Goal: Task Accomplishment & Management: Manage account settings

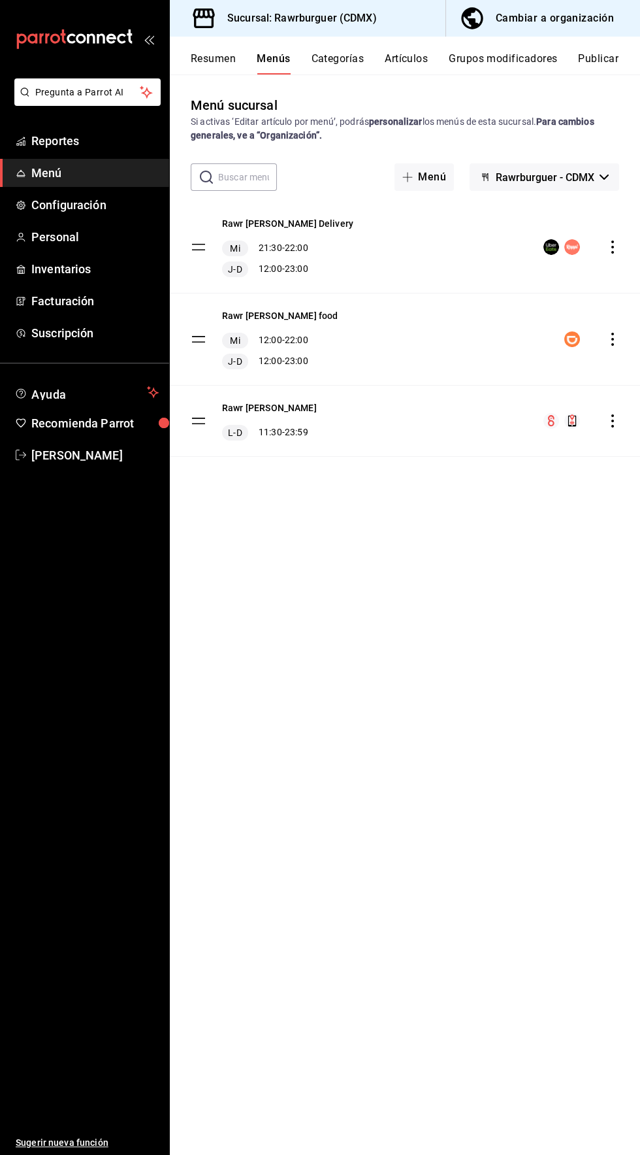
click at [612, 246] on icon "actions" at bounding box center [613, 246] width 3 height 13
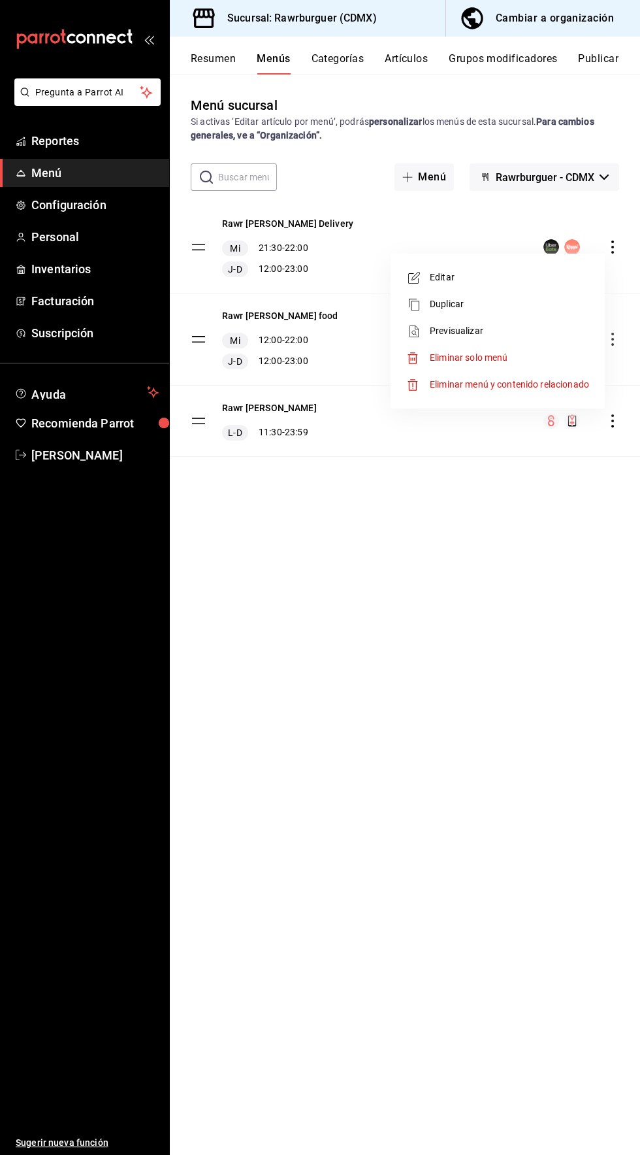
click at [512, 282] on span "Editar" at bounding box center [509, 278] width 159 height 14
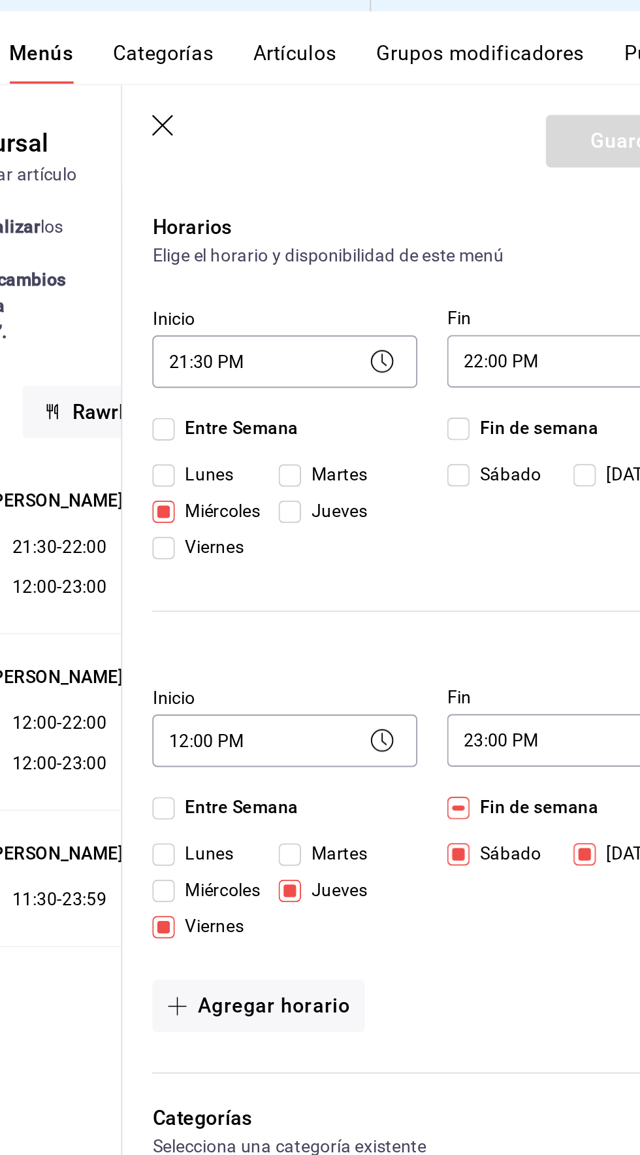
scroll to position [90, 0]
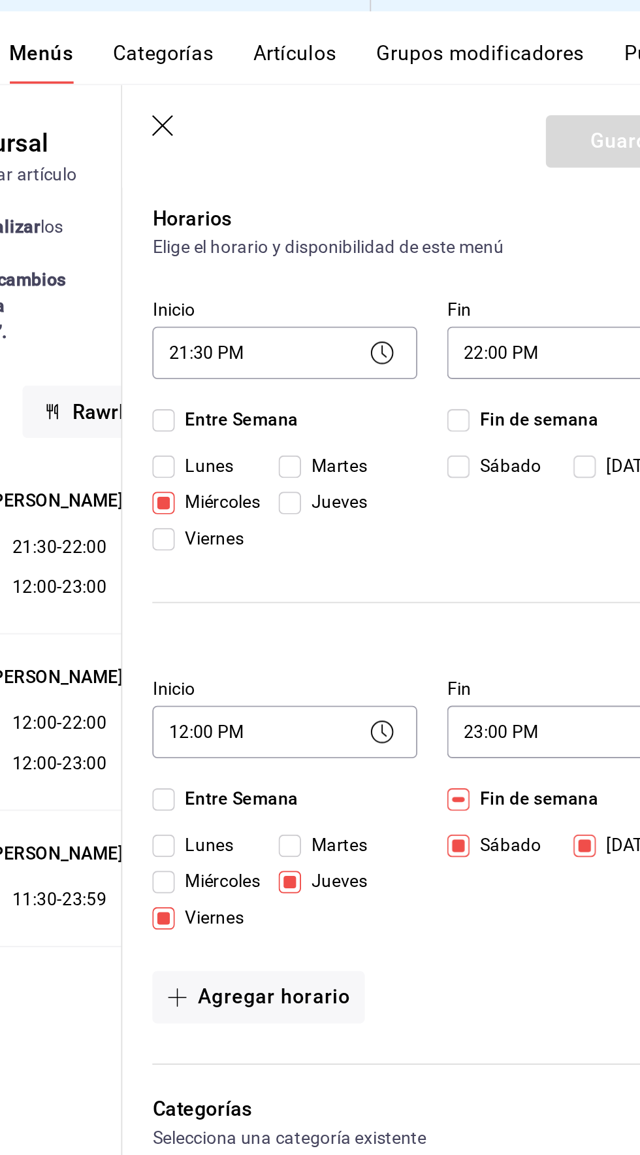
click at [408, 276] on input "Martes" at bounding box center [404, 275] width 12 height 12
checkbox input "true"
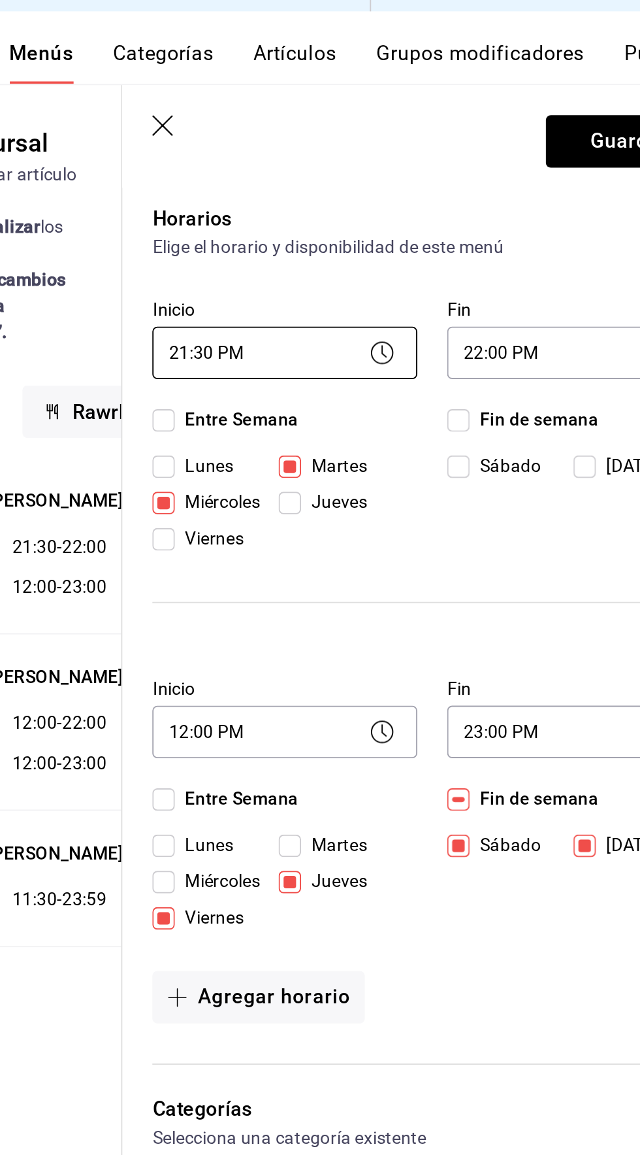
click at [404, 214] on body "Pregunta a Parrot AI Reportes Menú Configuración Personal Inventarios Facturaci…" at bounding box center [320, 577] width 640 height 1155
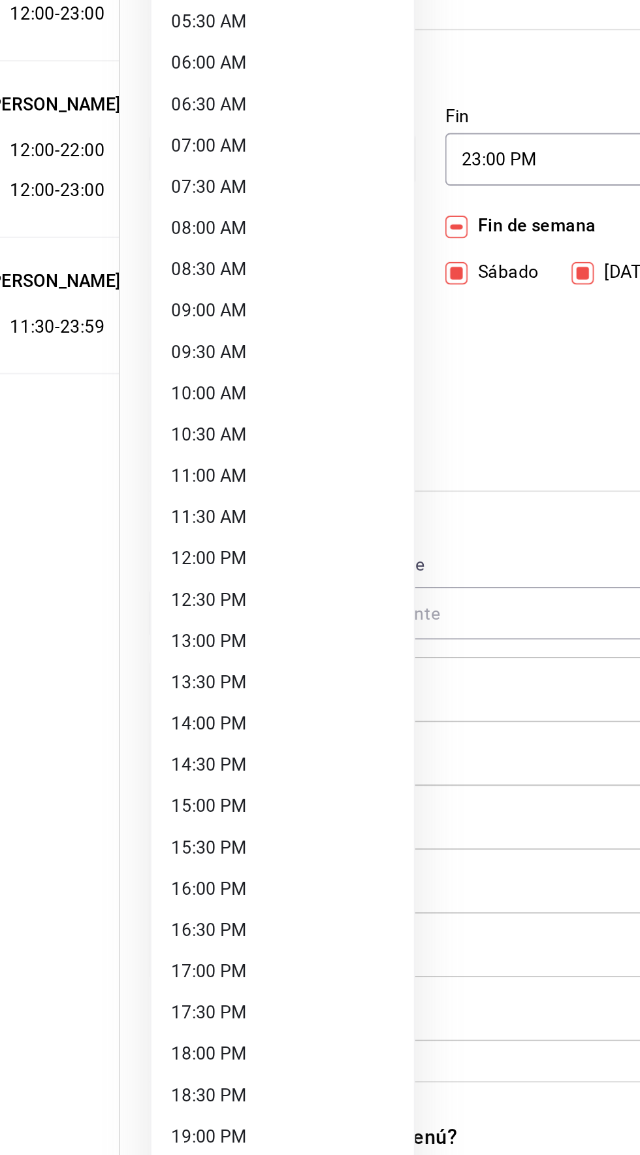
scroll to position [44, 0]
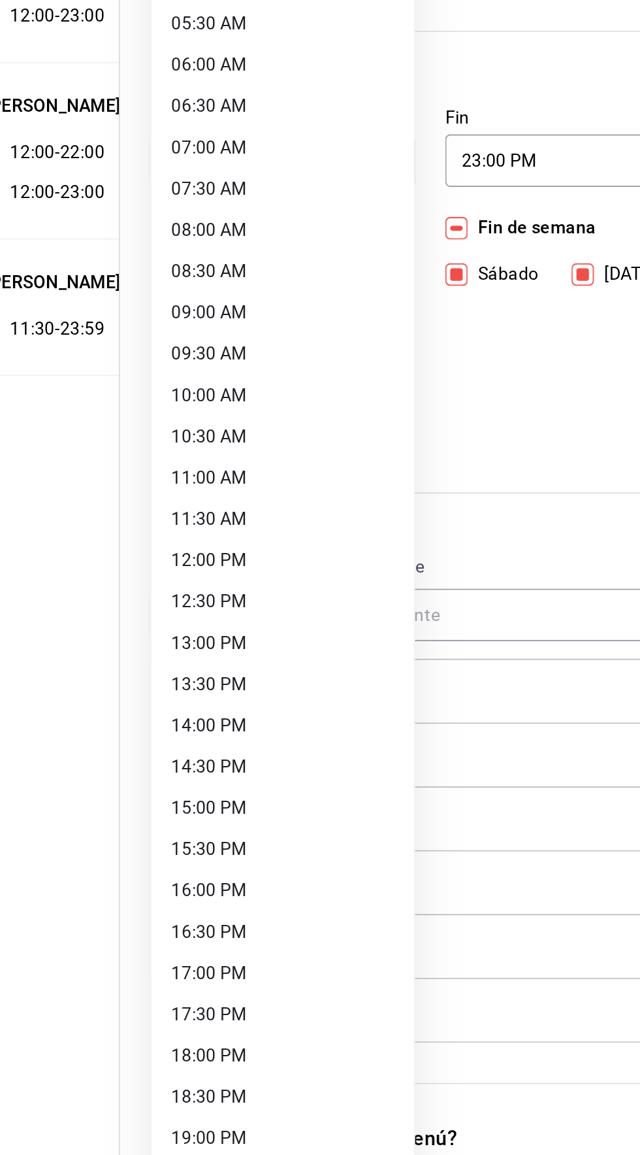
click at [389, 668] on li "13:00 PM" at bounding box center [401, 665] width 137 height 22
type input "13:00"
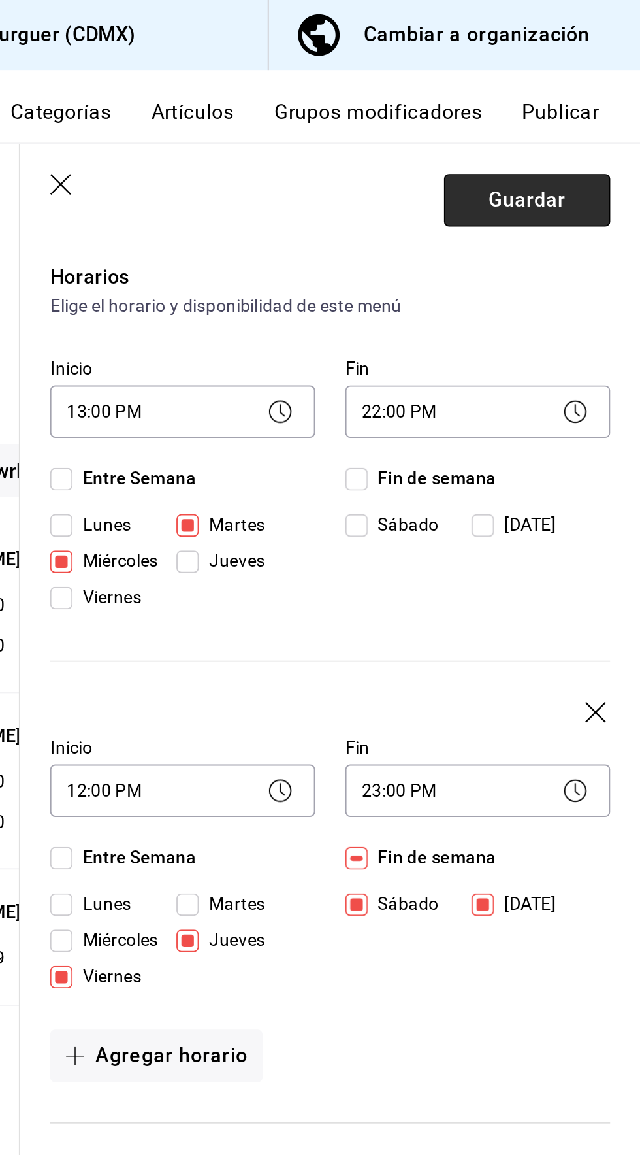
click at [613, 106] on button "Guardar" at bounding box center [581, 104] width 87 height 27
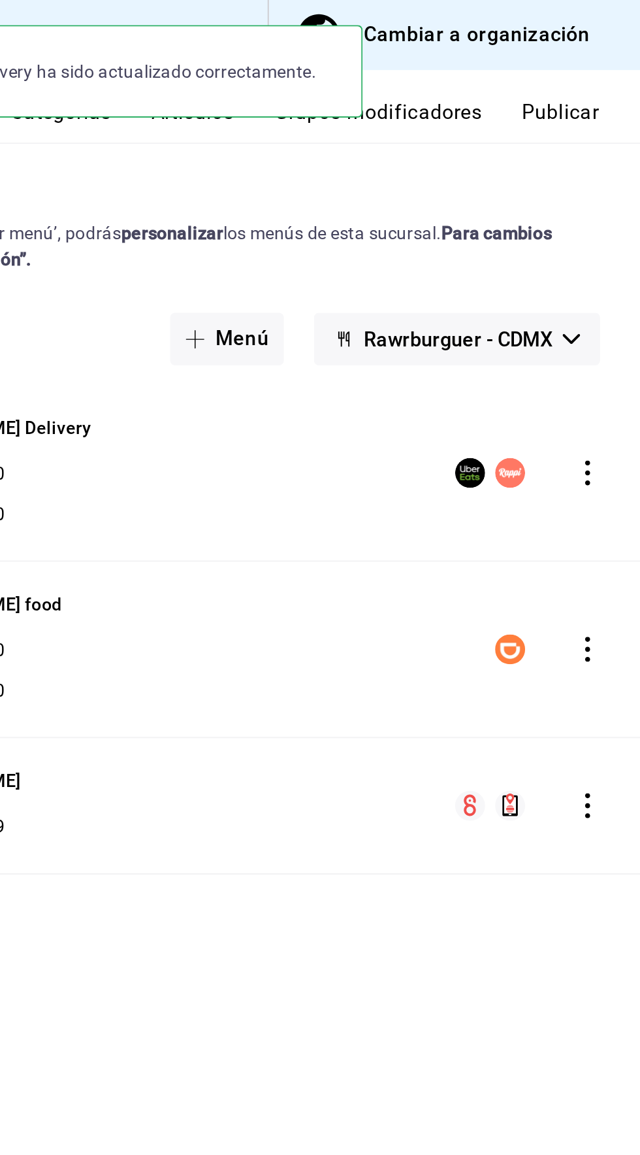
click at [612, 333] on icon "actions" at bounding box center [613, 339] width 3 height 13
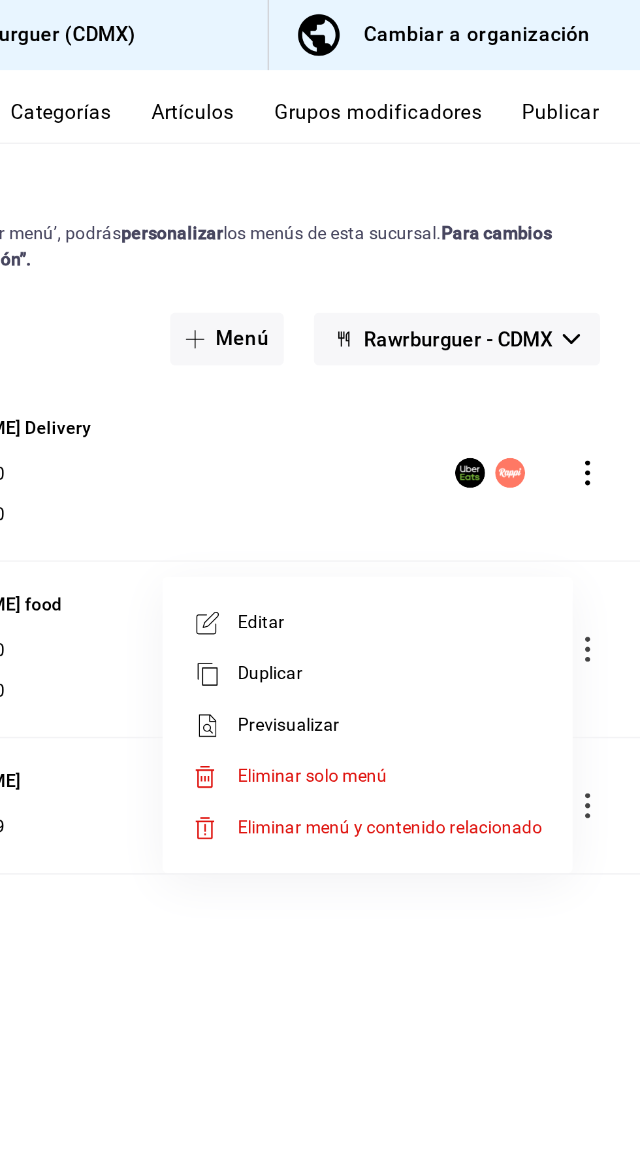
click at [551, 321] on span "Editar" at bounding box center [509, 325] width 159 height 14
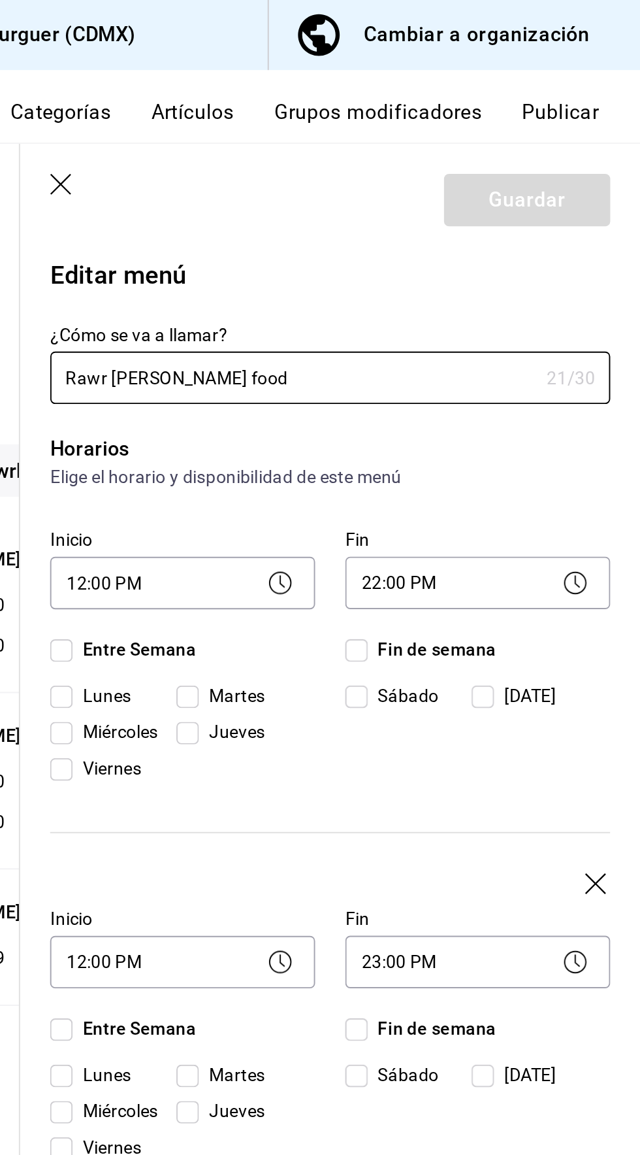
checkbox input "true"
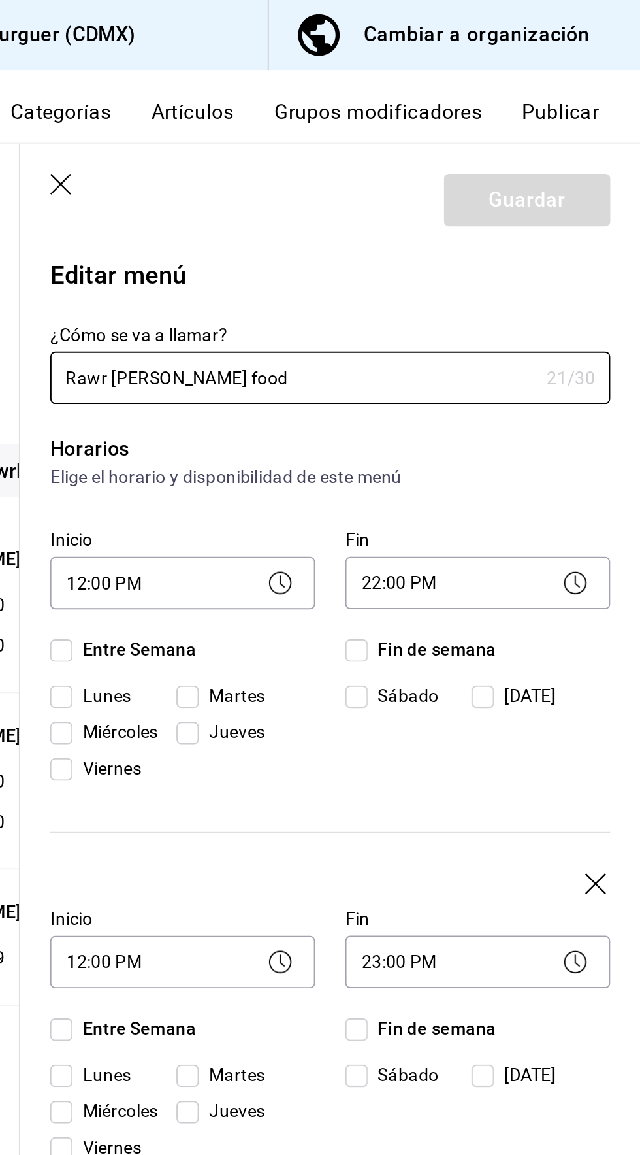
checkbox input "true"
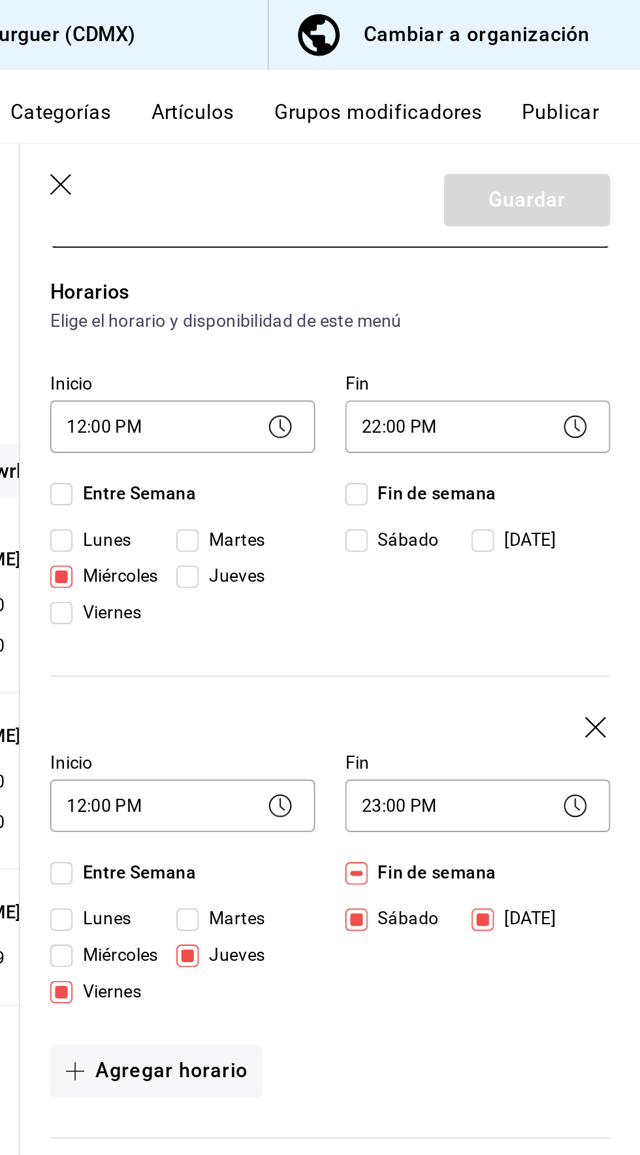
scroll to position [90, 0]
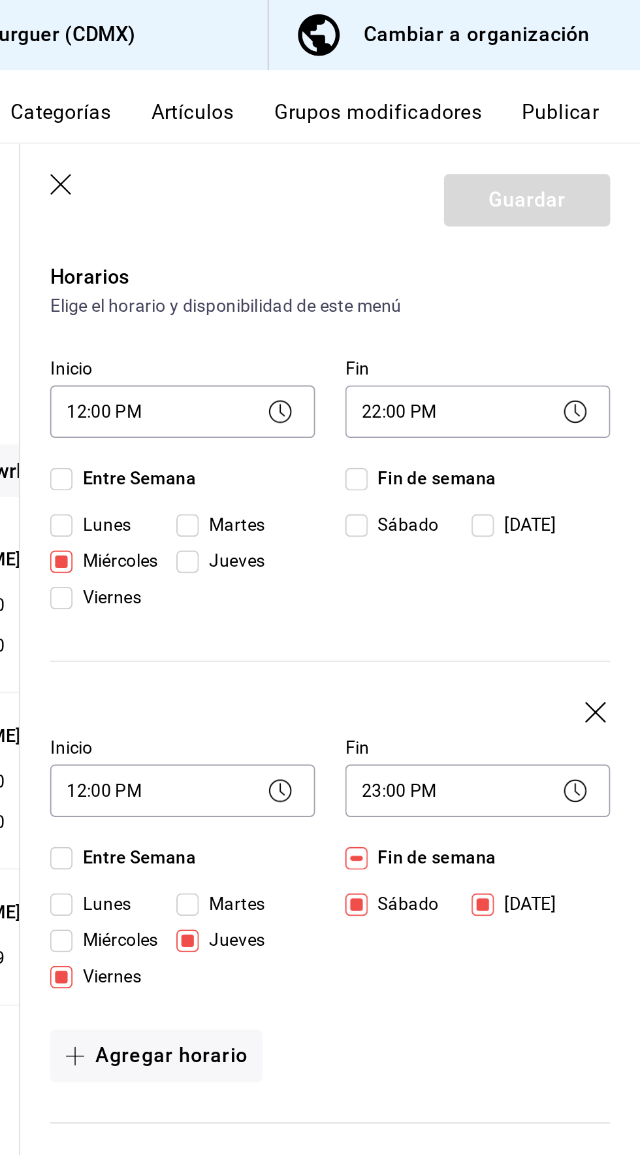
click at [401, 274] on input "Martes" at bounding box center [404, 275] width 12 height 12
checkbox input "true"
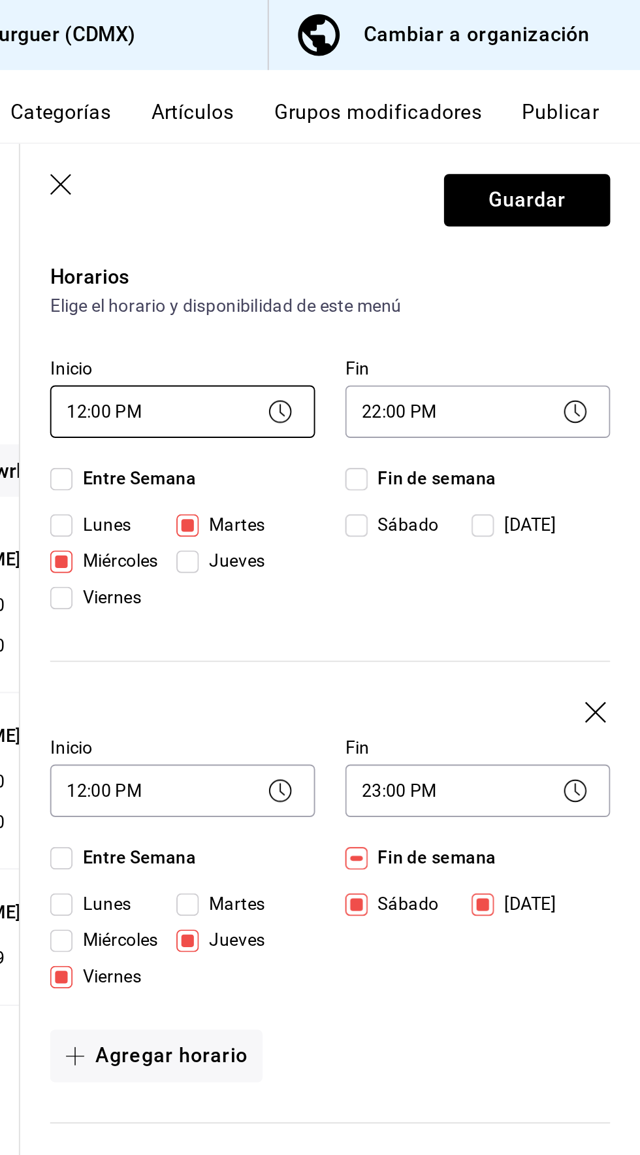
click at [410, 215] on body "Pregunta a Parrot AI Reportes Menú Configuración Personal Inventarios Facturaci…" at bounding box center [320, 577] width 640 height 1155
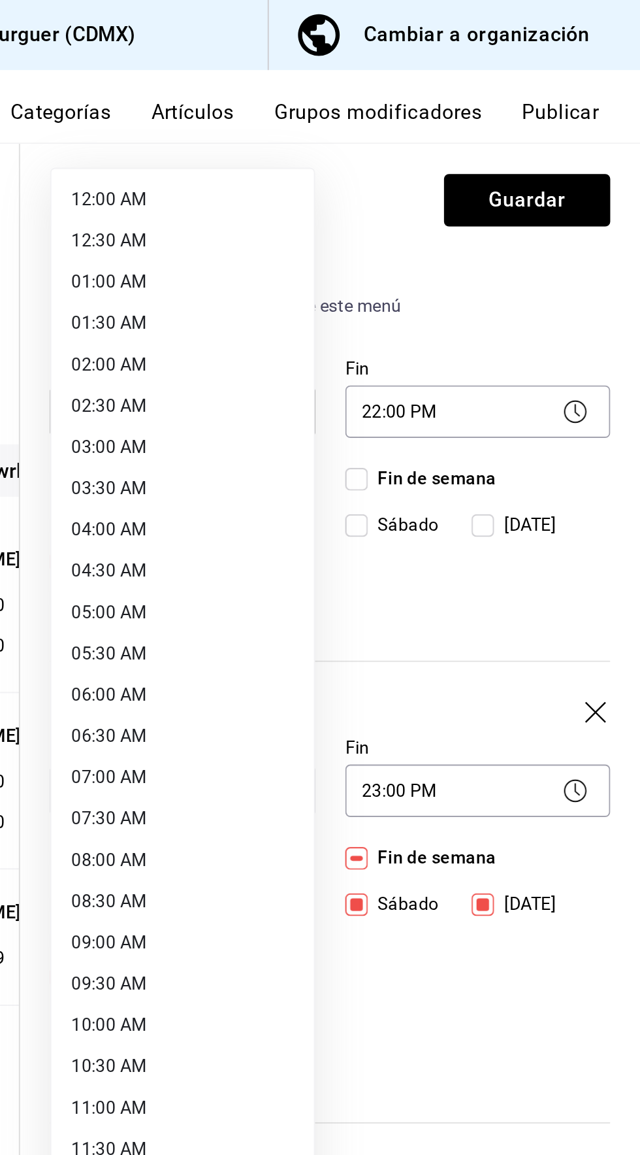
scroll to position [0, 0]
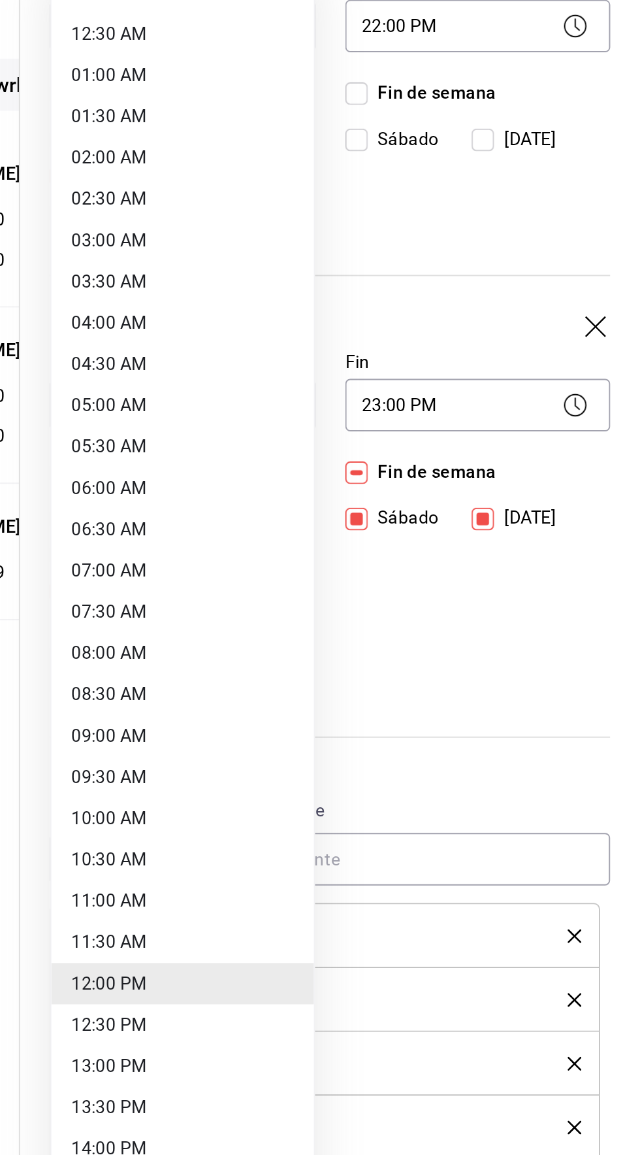
click at [418, 759] on li "13:00 PM" at bounding box center [401, 759] width 137 height 22
type input "13:00"
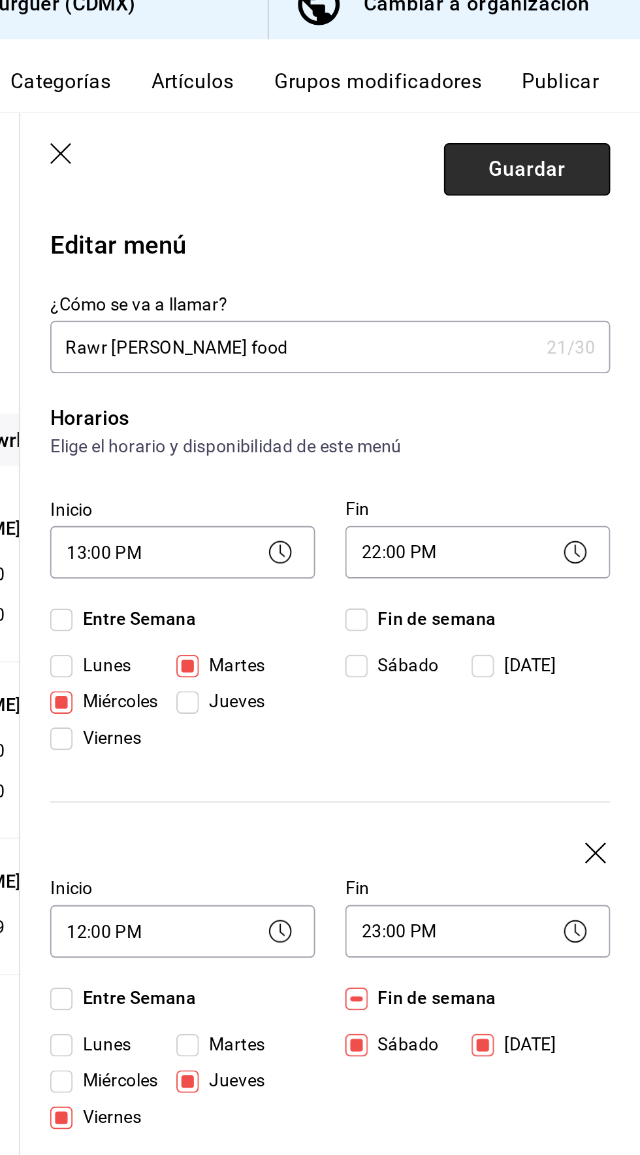
click at [599, 110] on button "Guardar" at bounding box center [581, 104] width 87 height 27
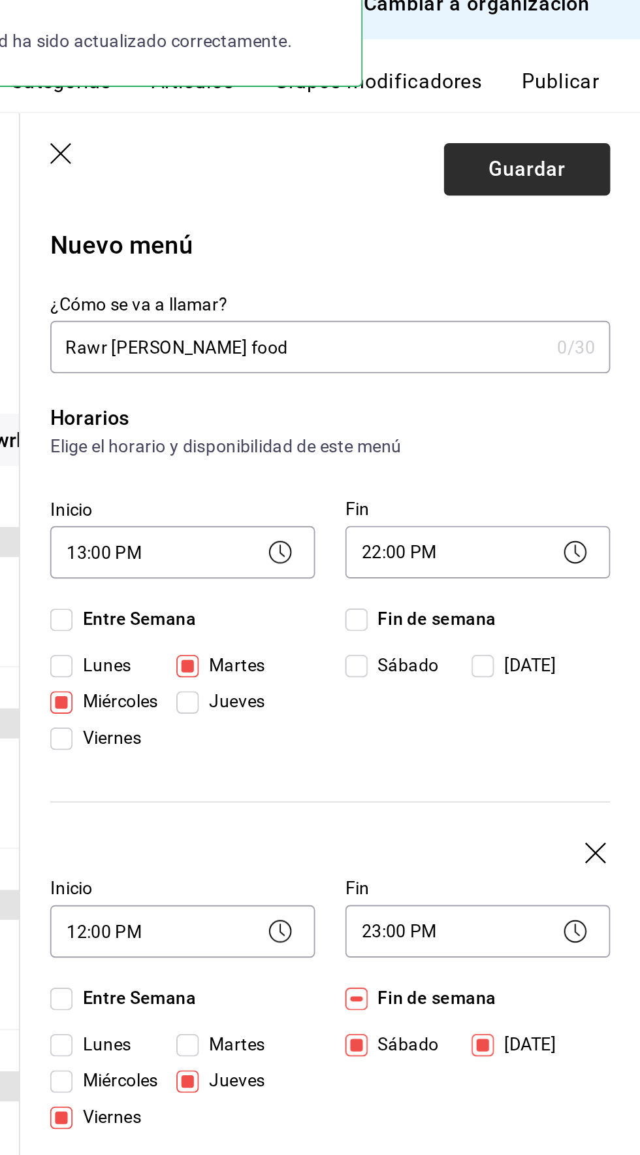
checkbox input "false"
type input "1758129413771"
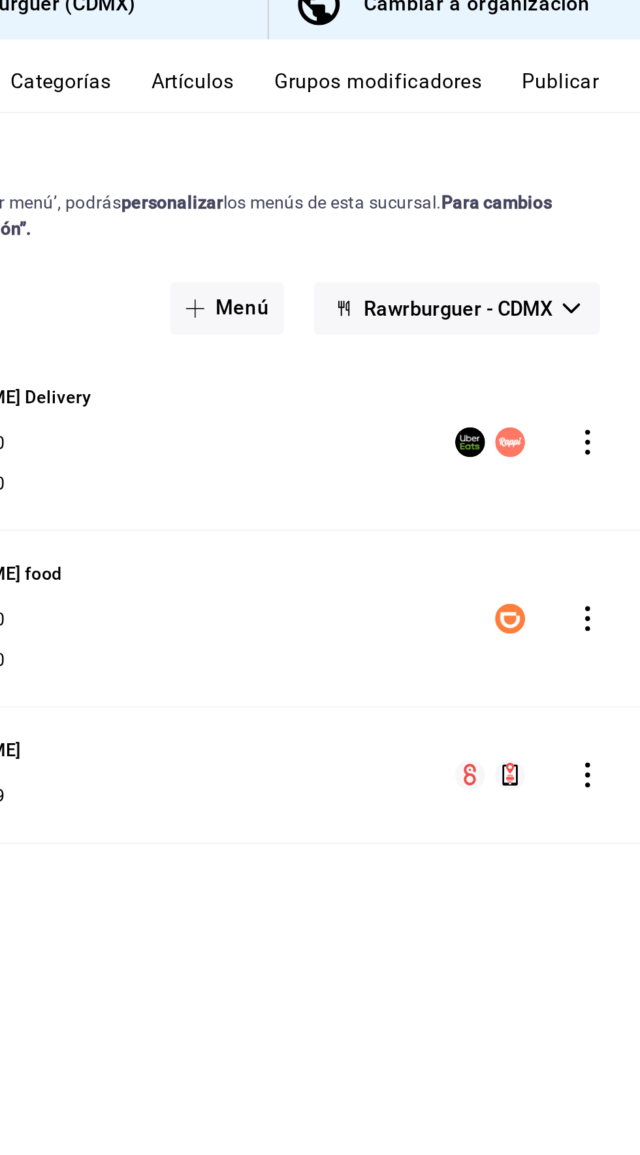
click at [608, 57] on button "Publicar" at bounding box center [598, 63] width 41 height 22
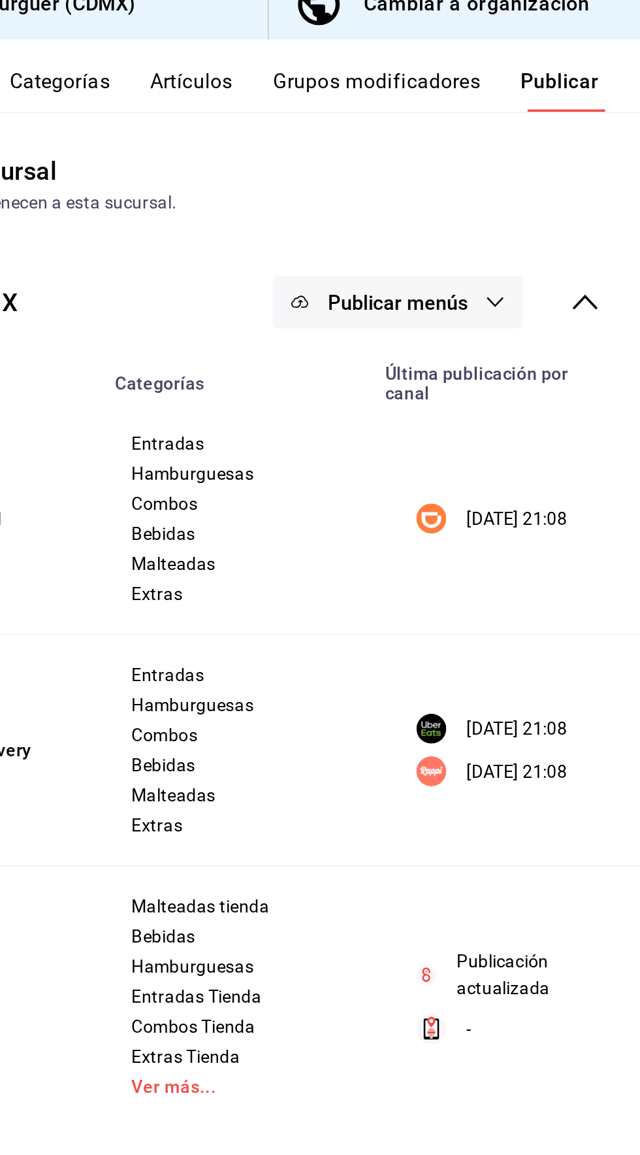
click at [549, 174] on span "Publicar menús" at bounding box center [513, 174] width 73 height 12
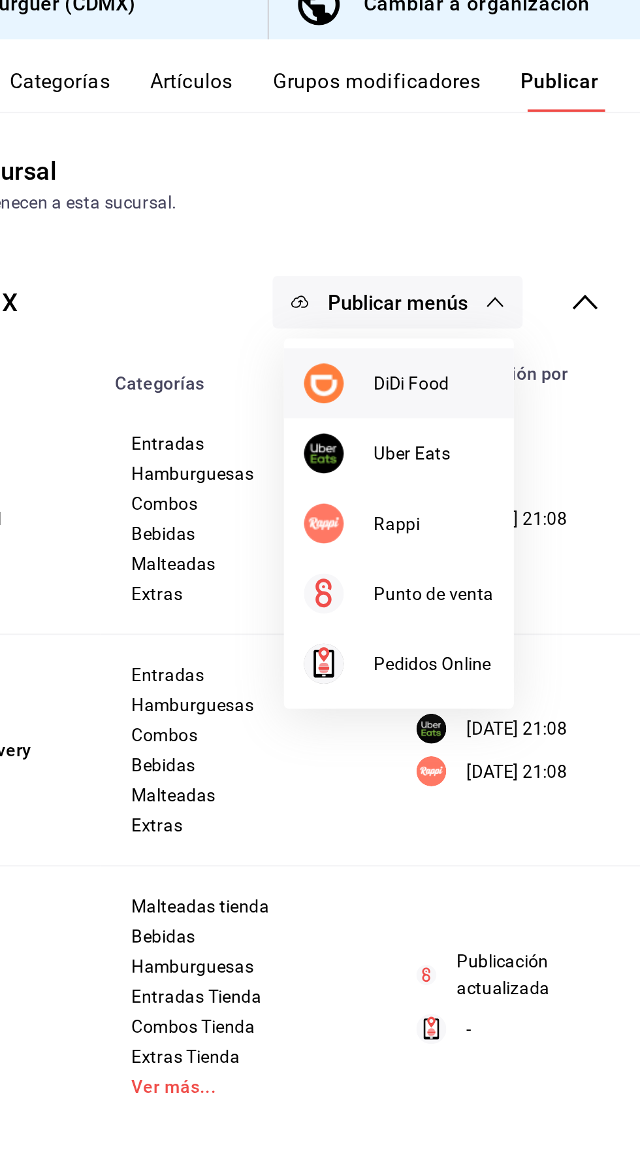
click at [533, 214] on span "DiDi Food" at bounding box center [532, 217] width 63 height 14
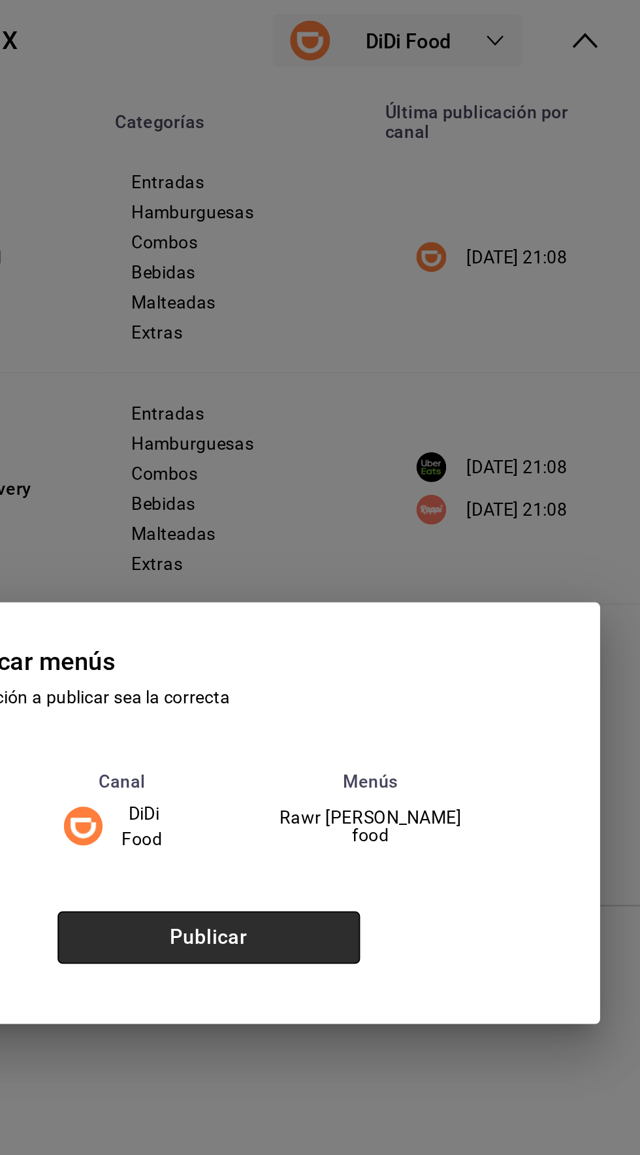
click at [470, 656] on button "Publicar" at bounding box center [415, 642] width 158 height 27
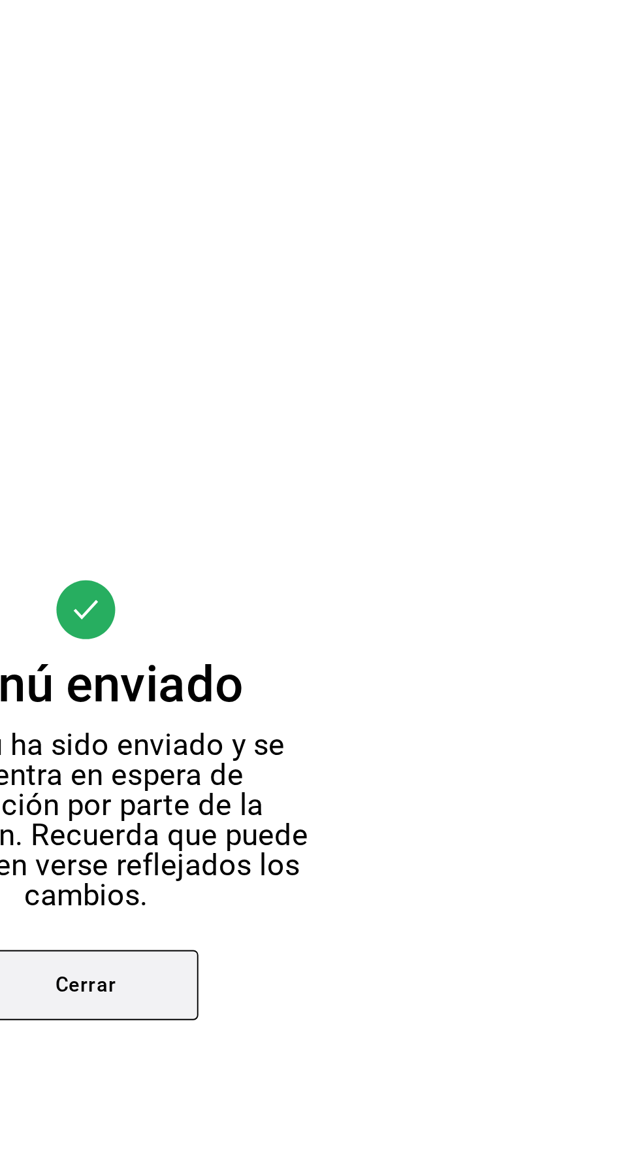
click at [359, 693] on button "Cerrar" at bounding box center [320, 674] width 118 height 37
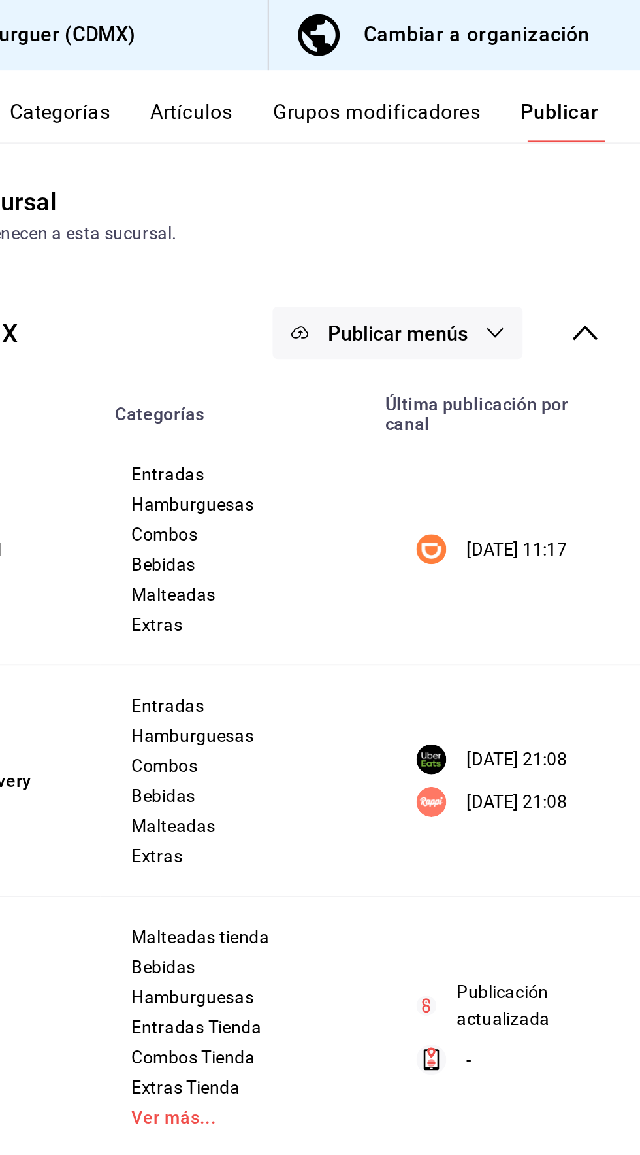
click at [537, 181] on button "Publicar menús" at bounding box center [513, 173] width 131 height 27
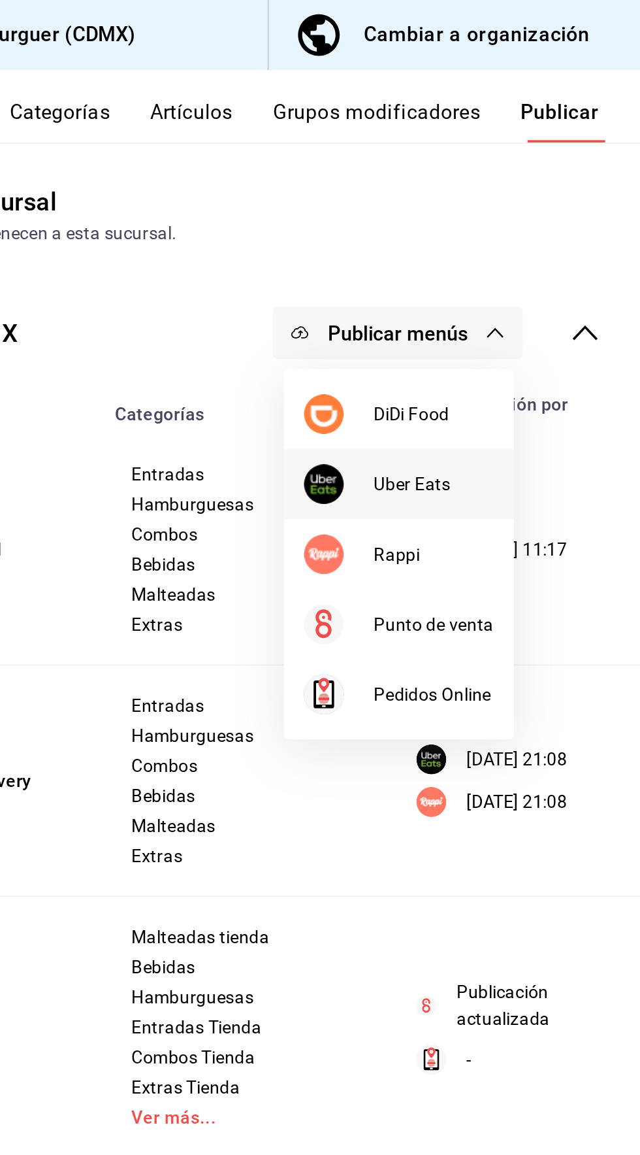
click at [523, 252] on span "Uber Eats" at bounding box center [532, 253] width 63 height 14
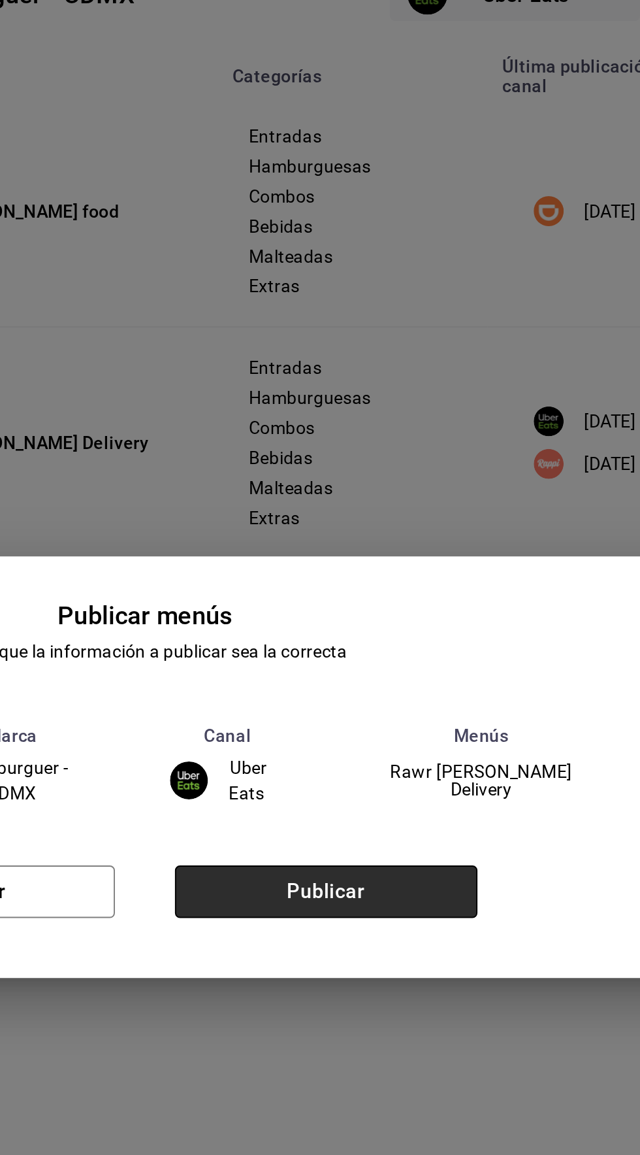
click at [431, 656] on button "Publicar" at bounding box center [415, 642] width 158 height 27
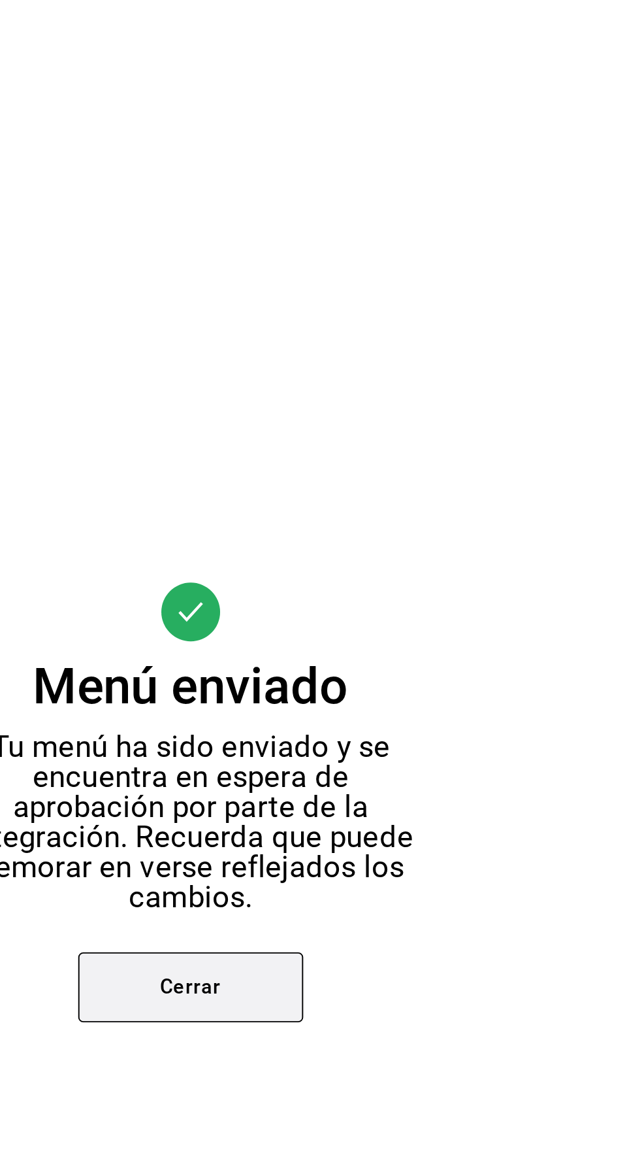
click at [353, 693] on button "Cerrar" at bounding box center [320, 674] width 118 height 37
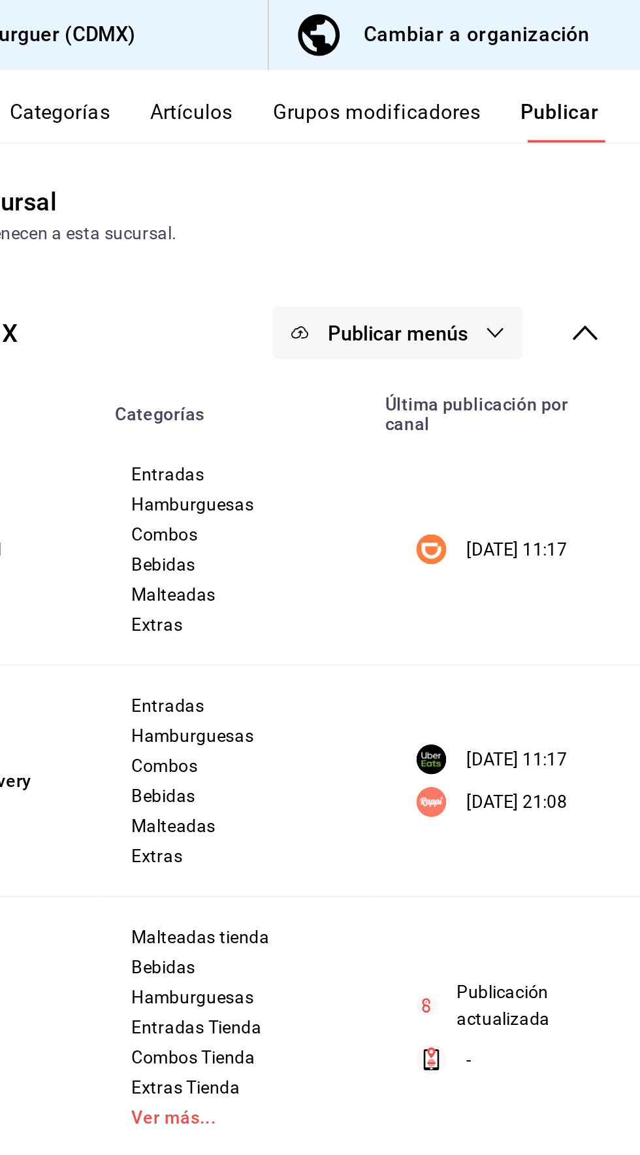
click at [544, 169] on span "Publicar menús" at bounding box center [513, 174] width 73 height 12
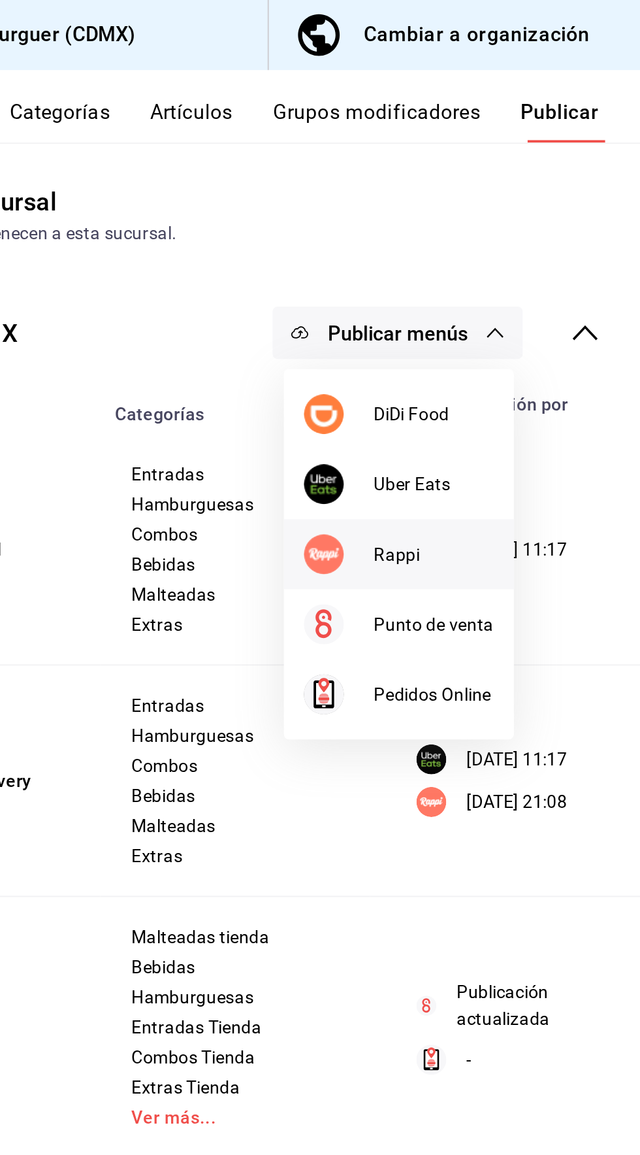
click at [547, 291] on span "Rappi" at bounding box center [532, 290] width 63 height 14
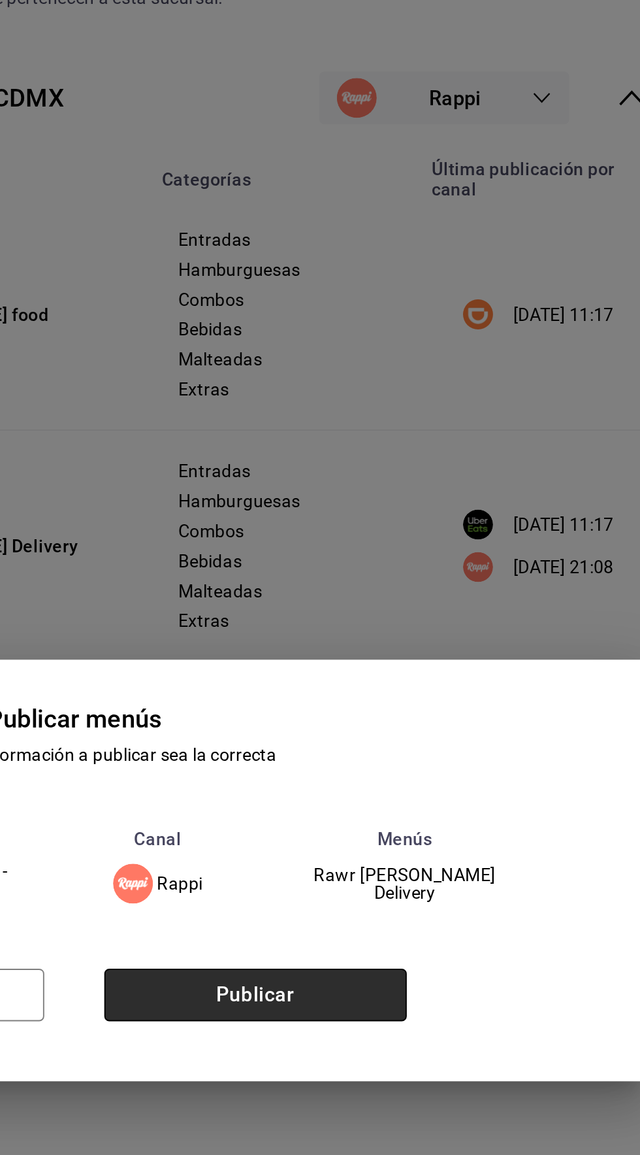
click at [452, 656] on button "Publicar" at bounding box center [415, 642] width 158 height 27
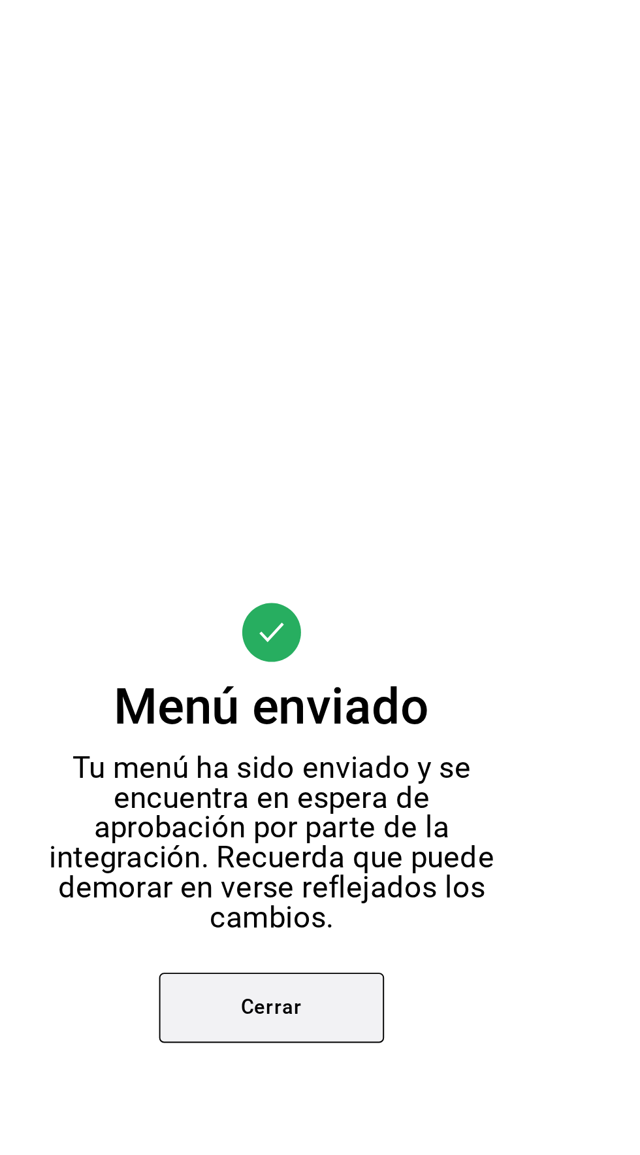
click at [332, 693] on button "Cerrar" at bounding box center [320, 674] width 118 height 37
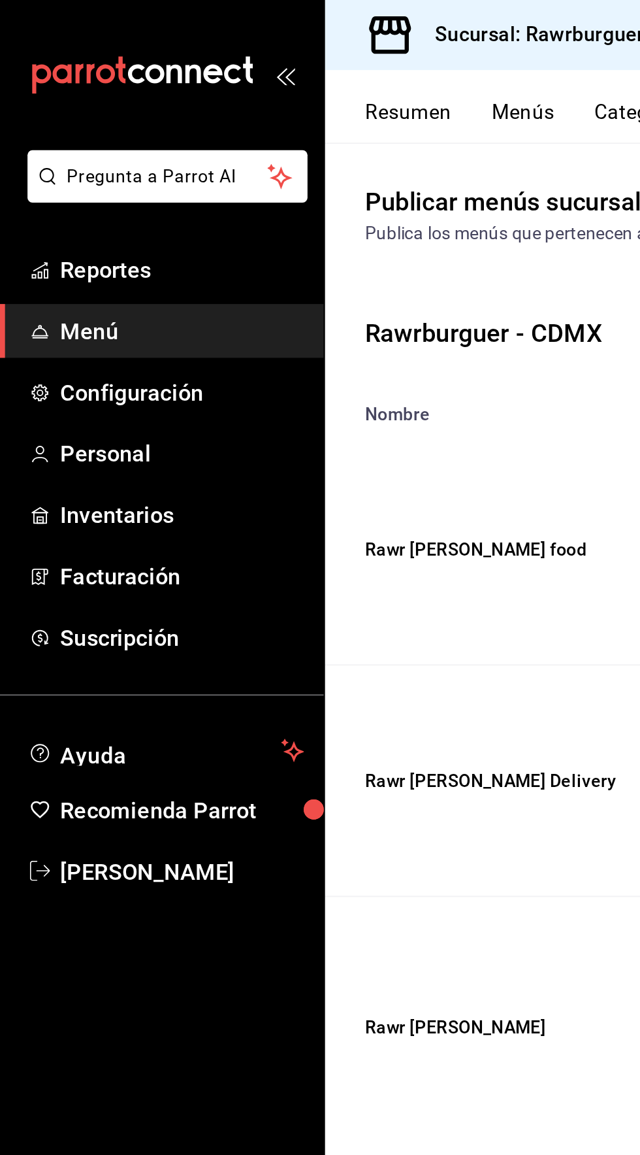
click at [283, 59] on button "Menús" at bounding box center [273, 63] width 33 height 22
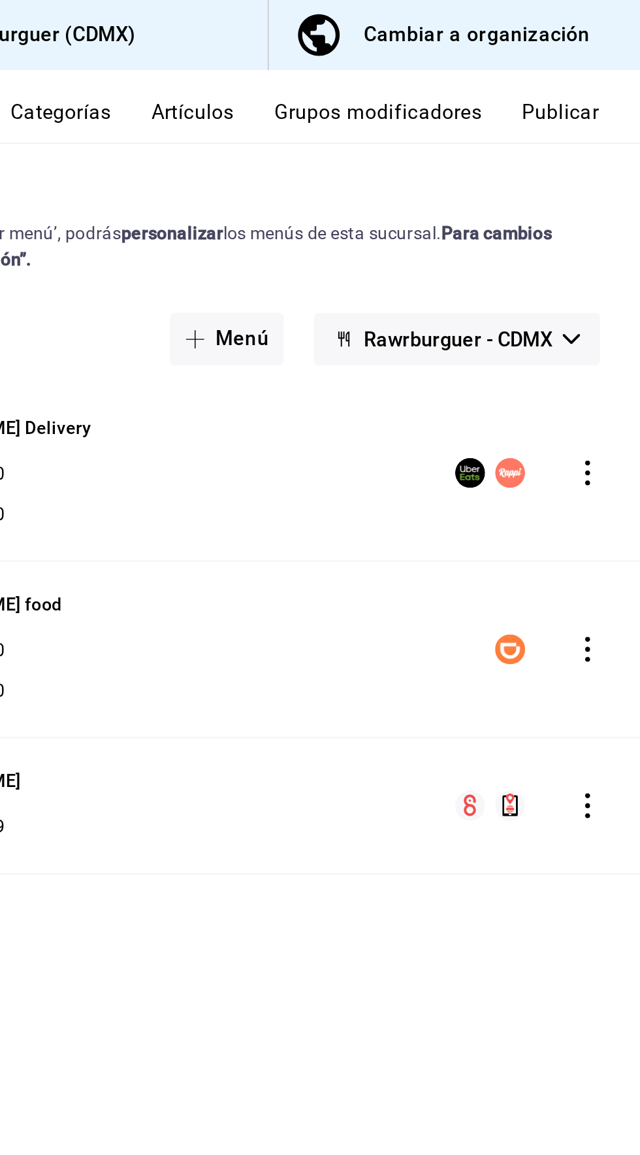
click at [612, 246] on icon "actions" at bounding box center [613, 246] width 3 height 13
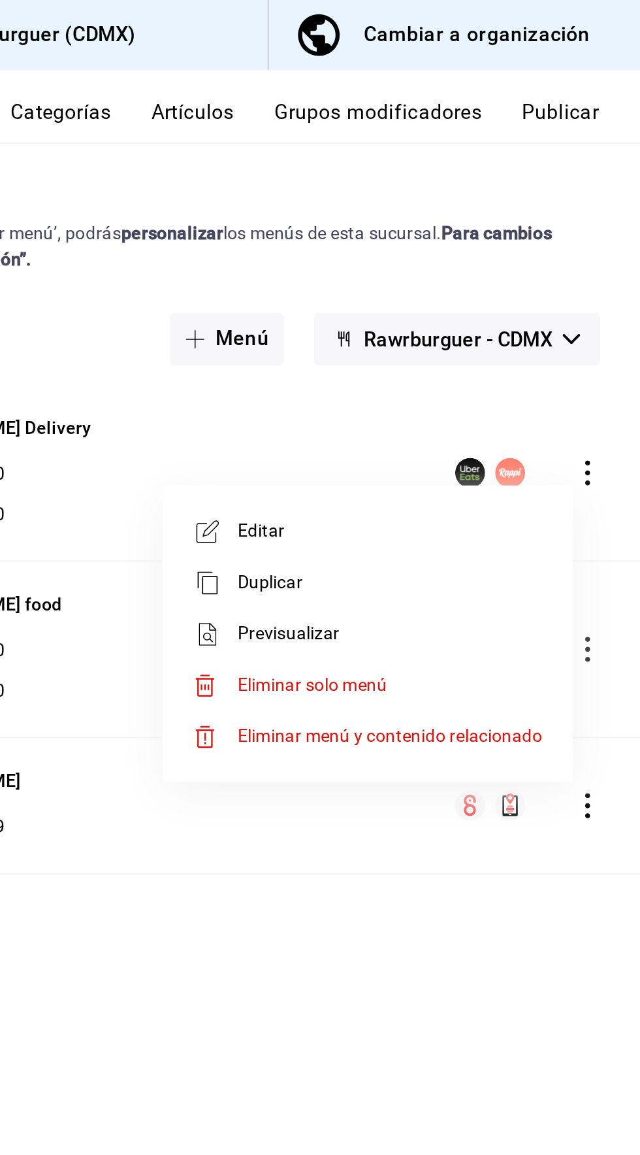
click at [557, 276] on span "Editar" at bounding box center [509, 278] width 159 height 14
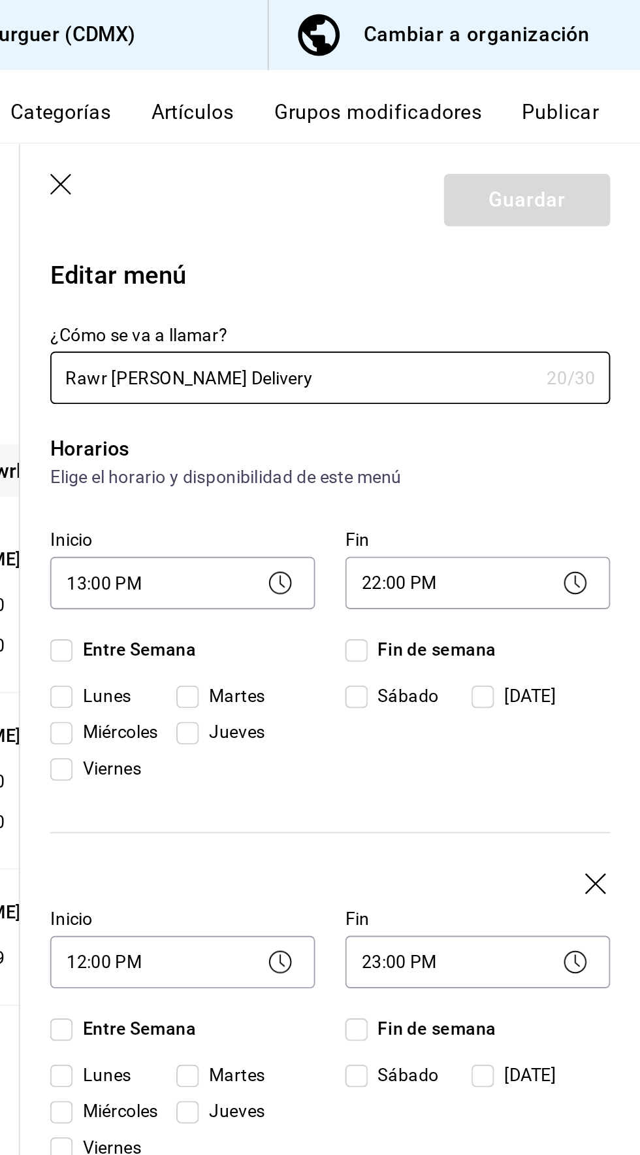
checkbox input "true"
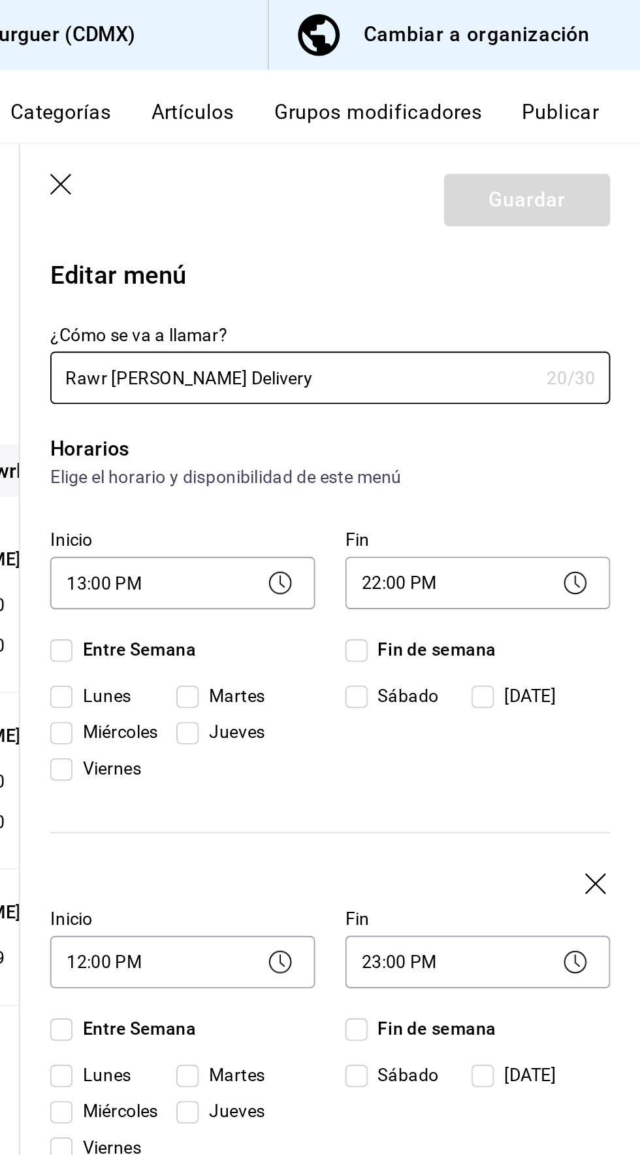
checkbox input "true"
click at [343, 382] on input "Miércoles" at bounding box center [338, 383] width 12 height 12
checkbox input "false"
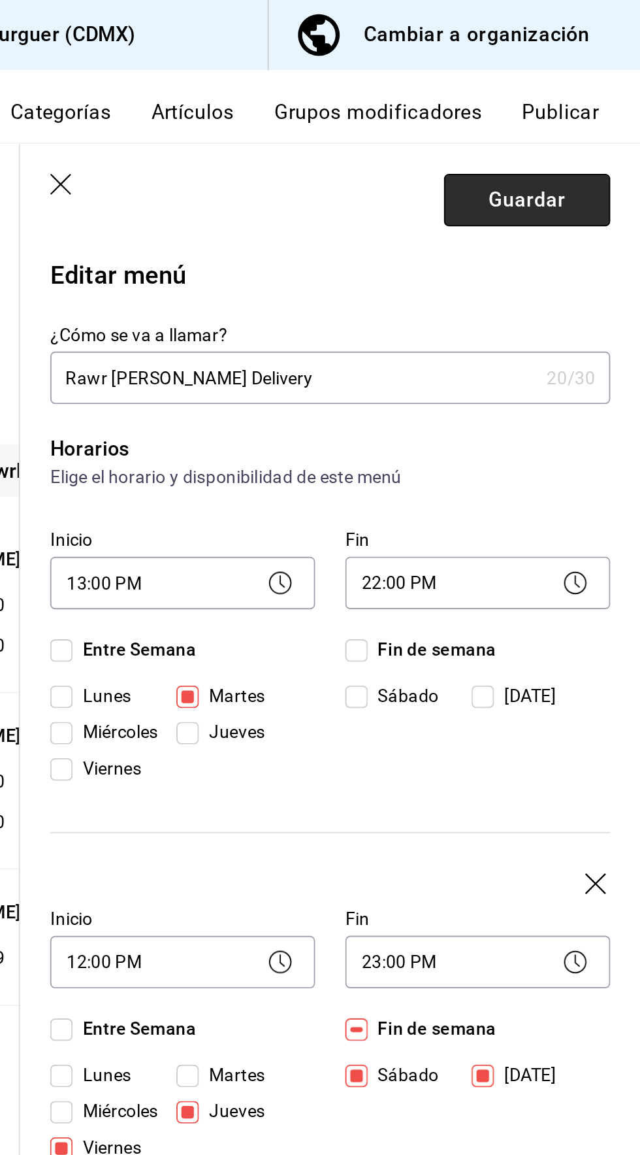
click at [594, 110] on button "Guardar" at bounding box center [581, 104] width 87 height 27
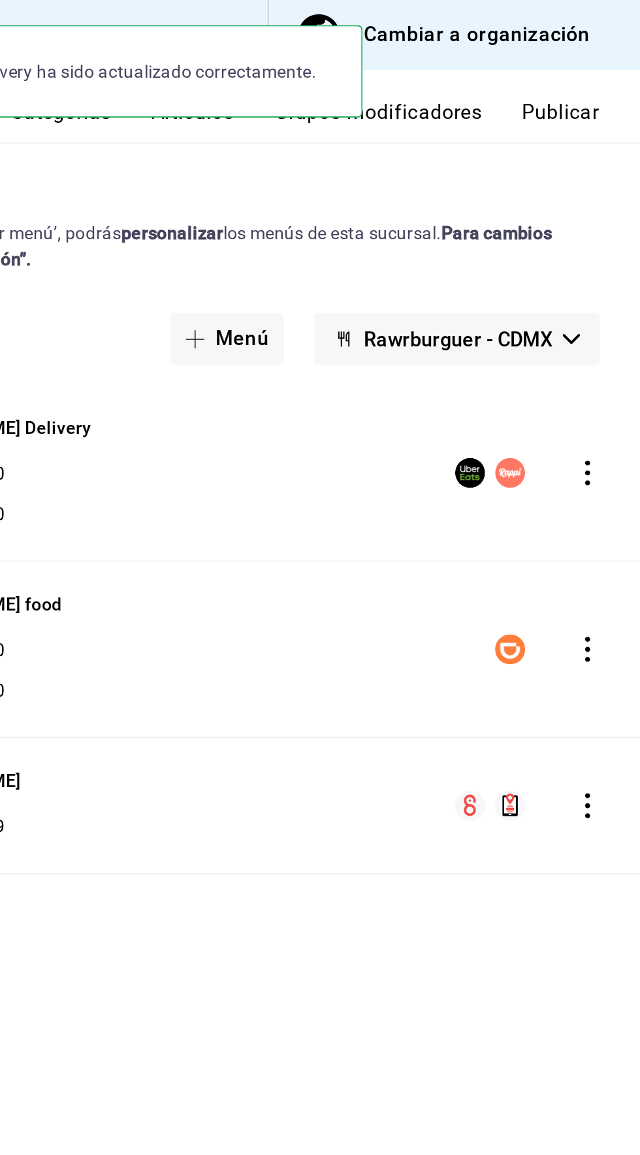
click at [612, 338] on icon "actions" at bounding box center [613, 339] width 3 height 13
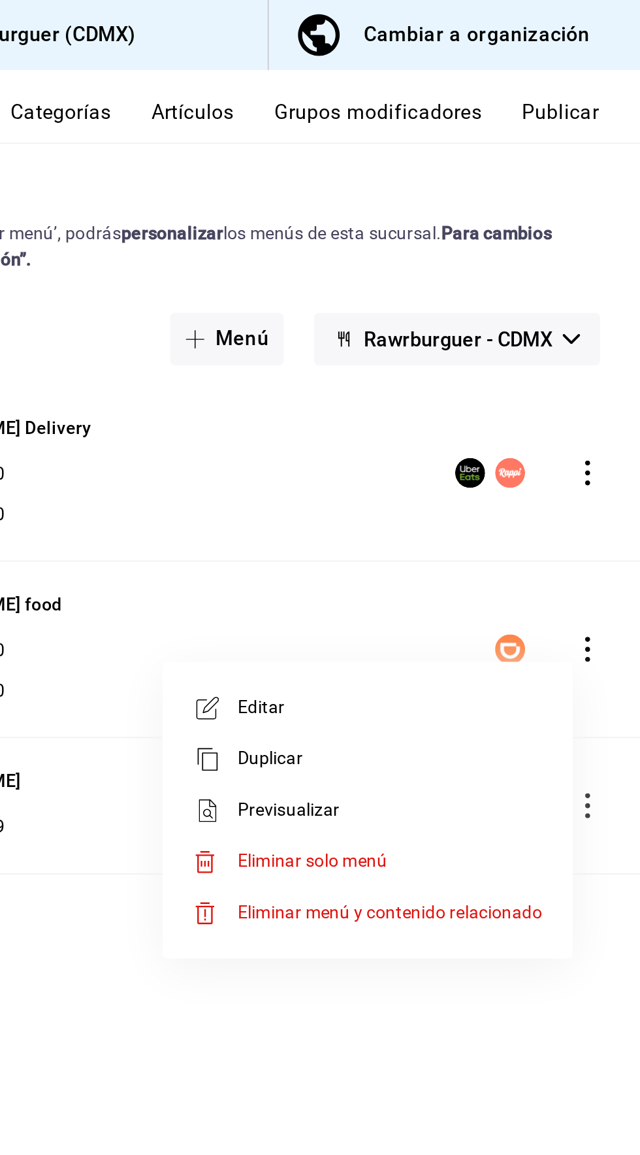
click at [549, 371] on span "Editar" at bounding box center [509, 370] width 159 height 14
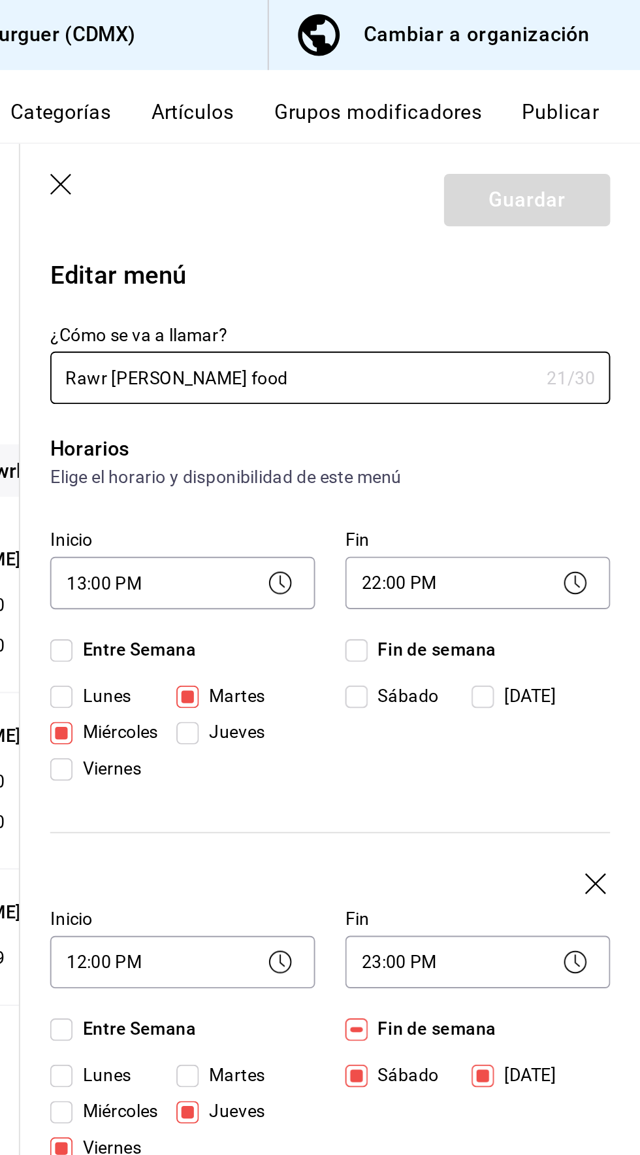
click at [340, 378] on input "Miércoles" at bounding box center [338, 383] width 12 height 12
checkbox input "false"
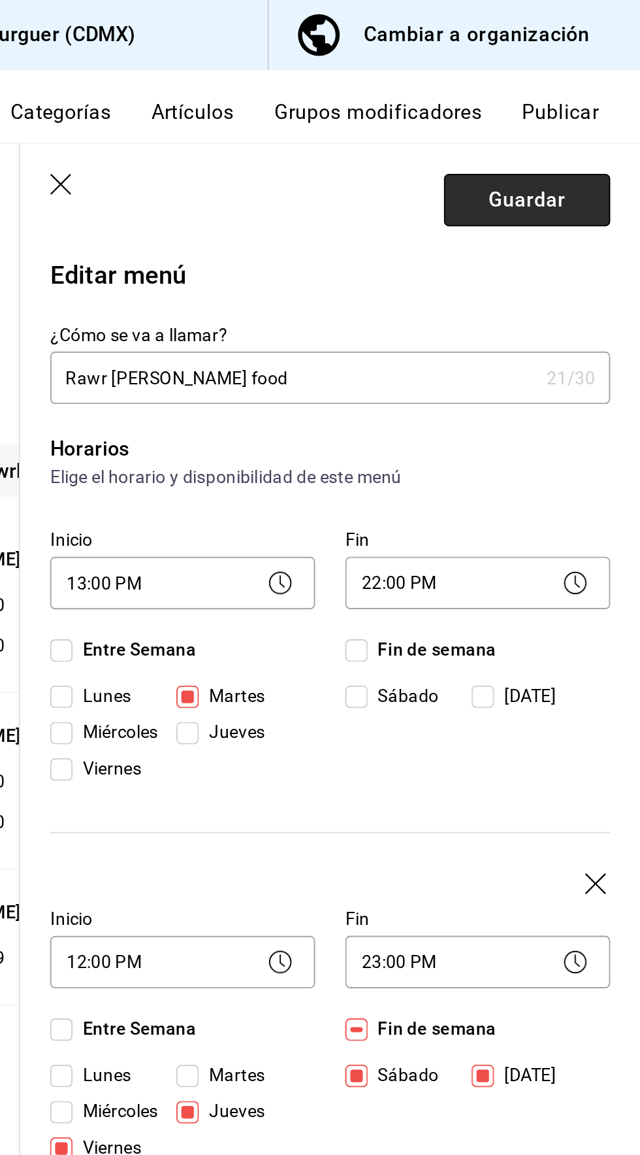
click at [598, 105] on button "Guardar" at bounding box center [581, 104] width 87 height 27
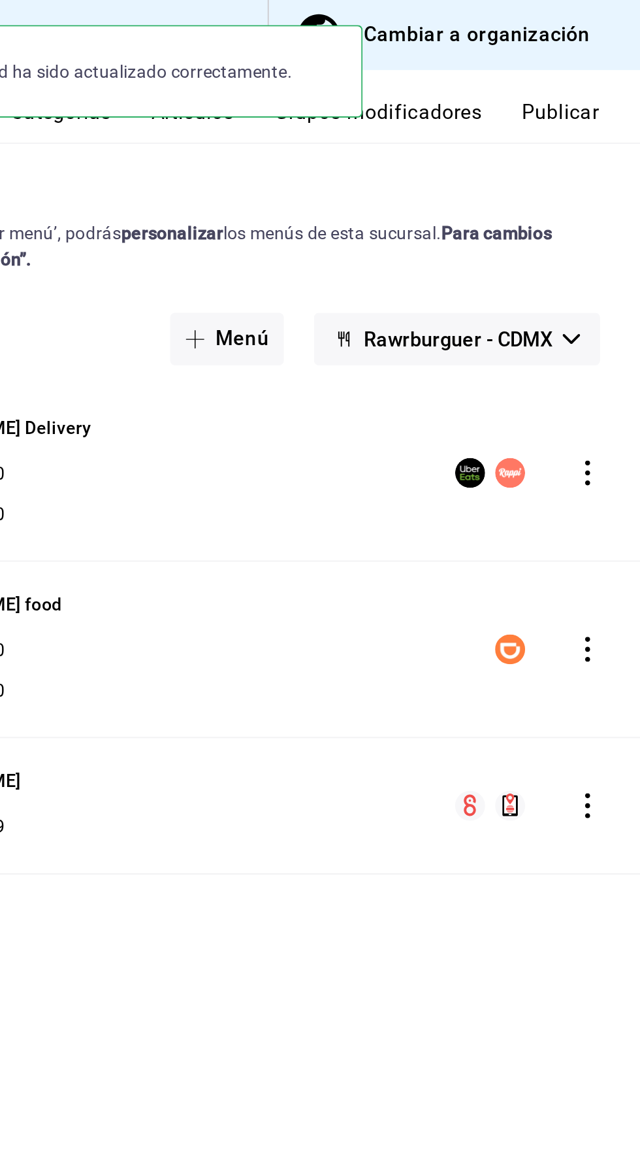
click at [616, 64] on button "Publicar" at bounding box center [598, 63] width 41 height 22
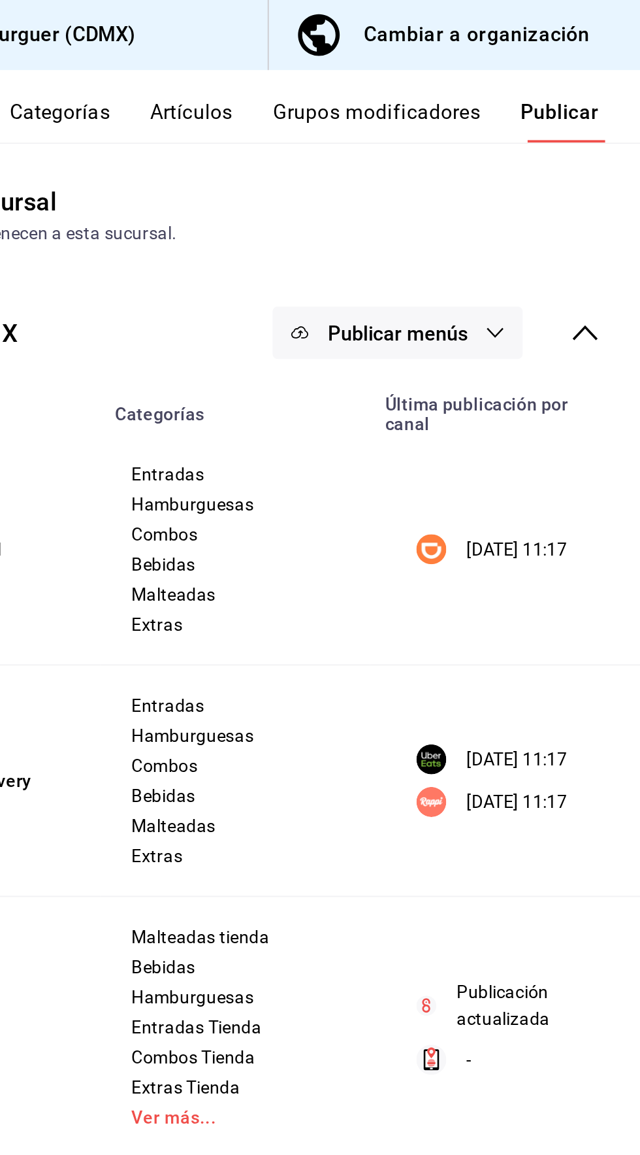
click at [550, 179] on span "Publicar menús" at bounding box center [513, 174] width 73 height 12
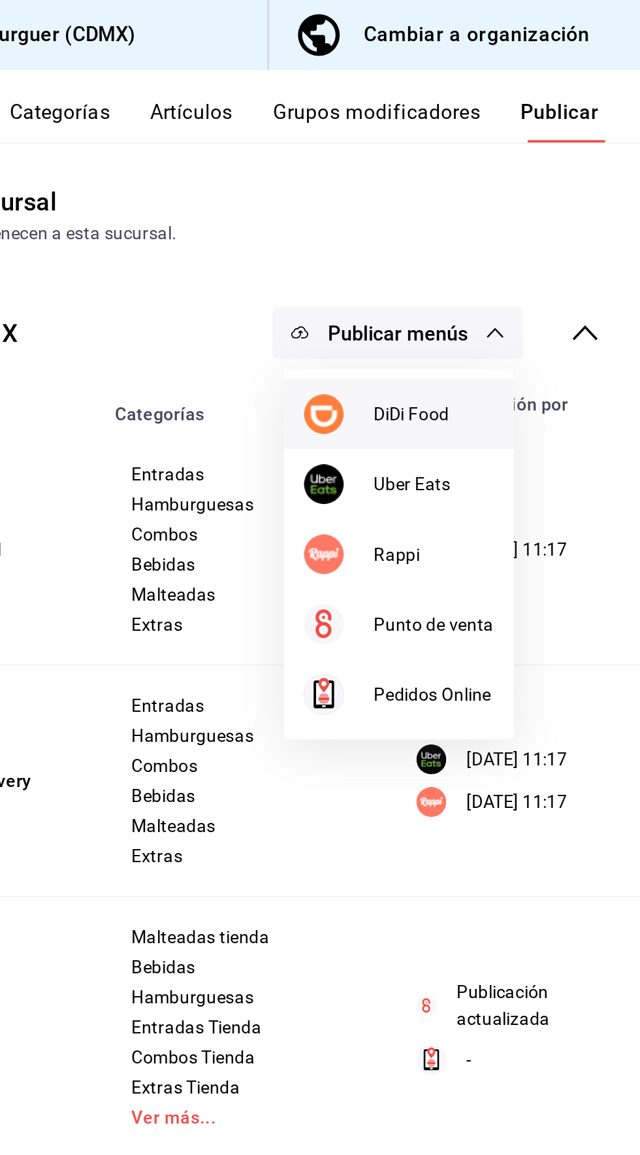
click at [540, 216] on span "DiDi Food" at bounding box center [532, 217] width 63 height 14
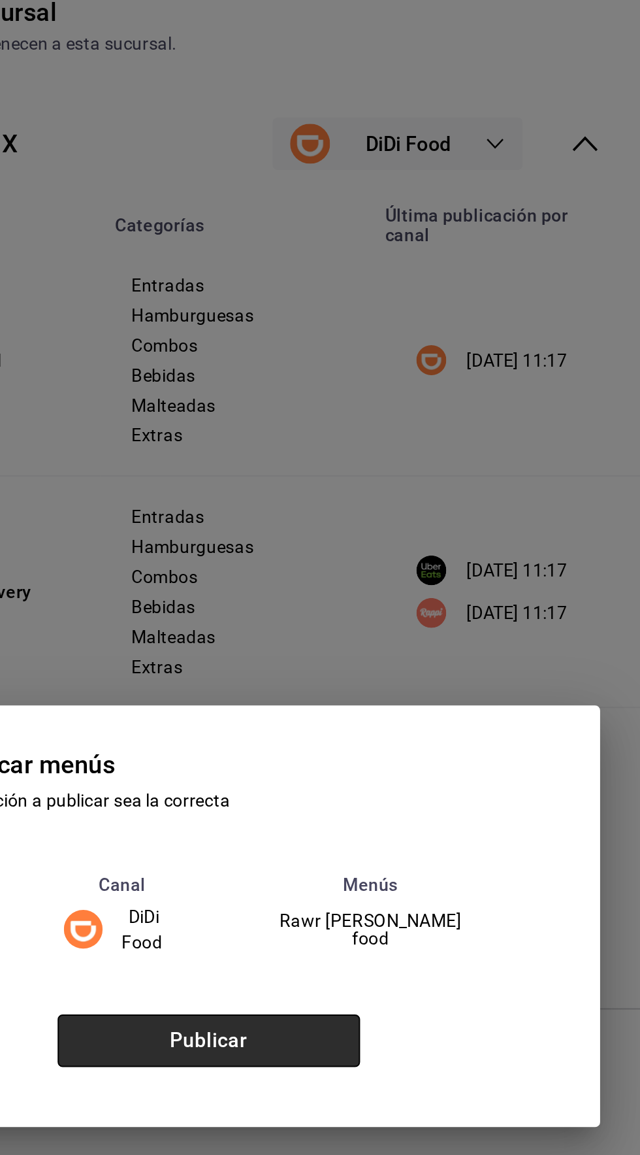
click at [472, 656] on button "Publicar" at bounding box center [415, 642] width 158 height 27
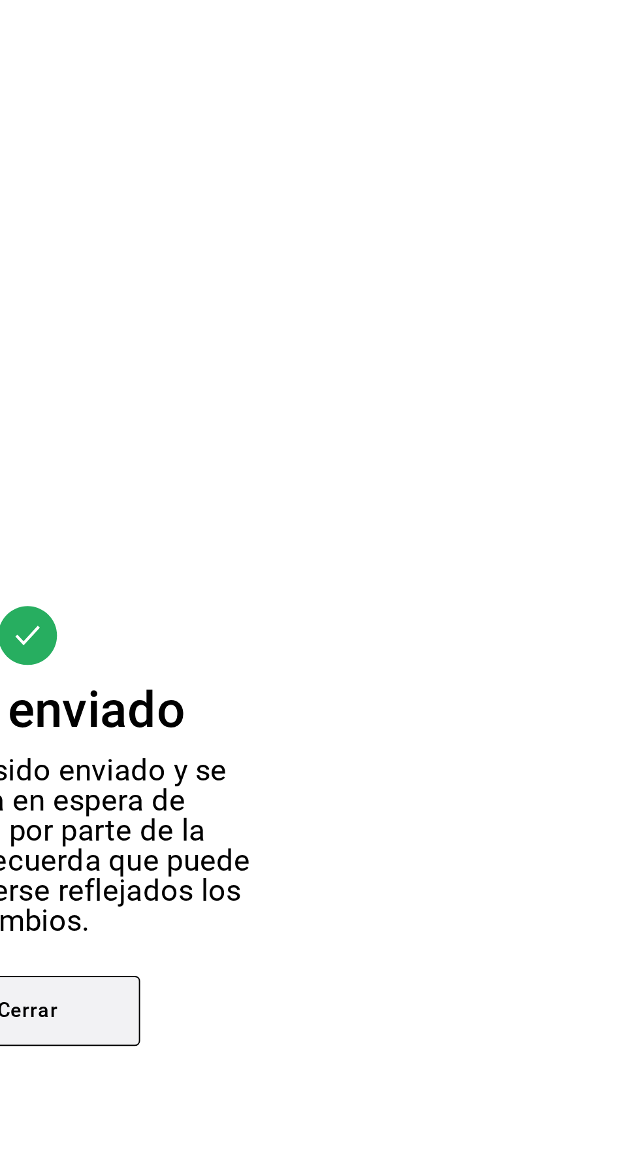
click at [368, 693] on button "Cerrar" at bounding box center [320, 674] width 118 height 37
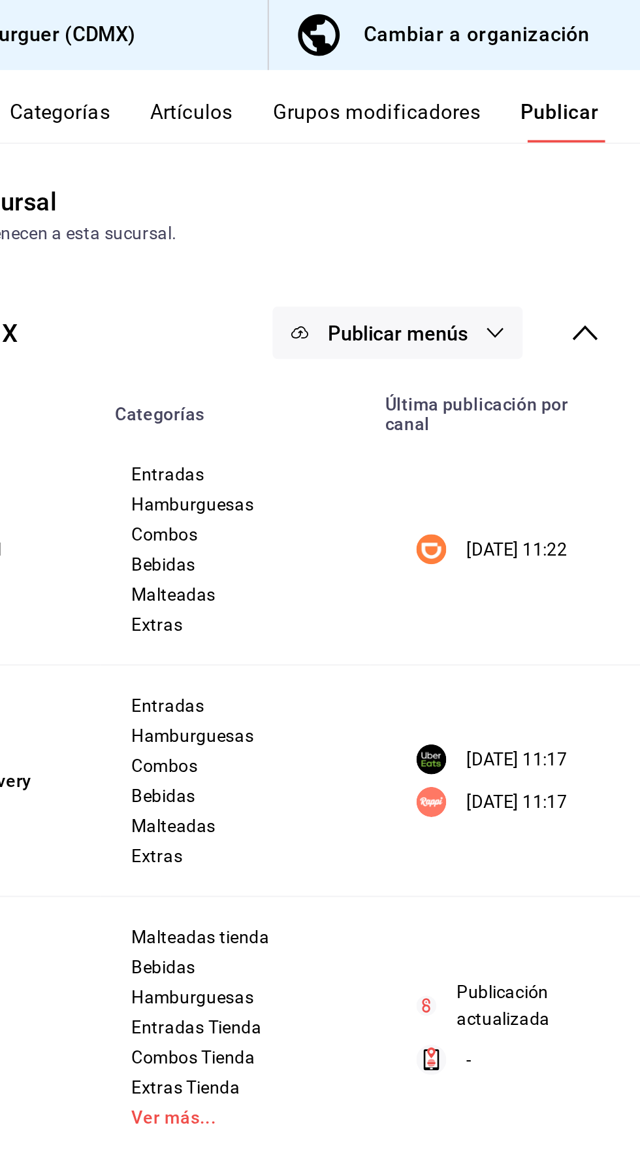
click at [547, 185] on button "Publicar menús" at bounding box center [513, 173] width 131 height 27
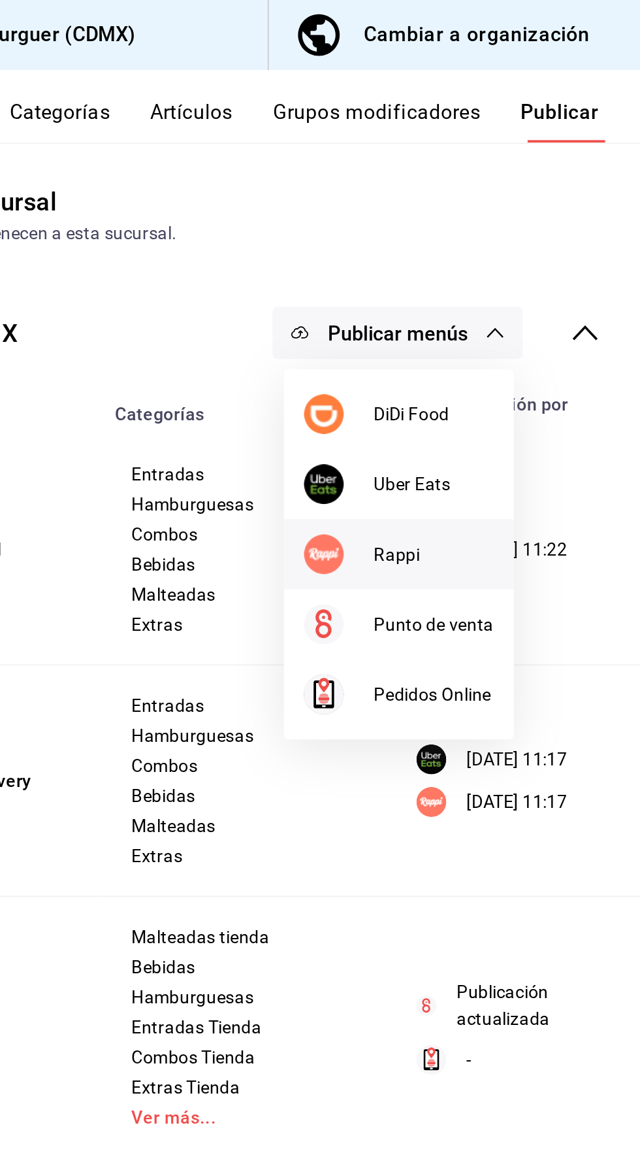
click at [537, 293] on span "Rappi" at bounding box center [532, 290] width 63 height 14
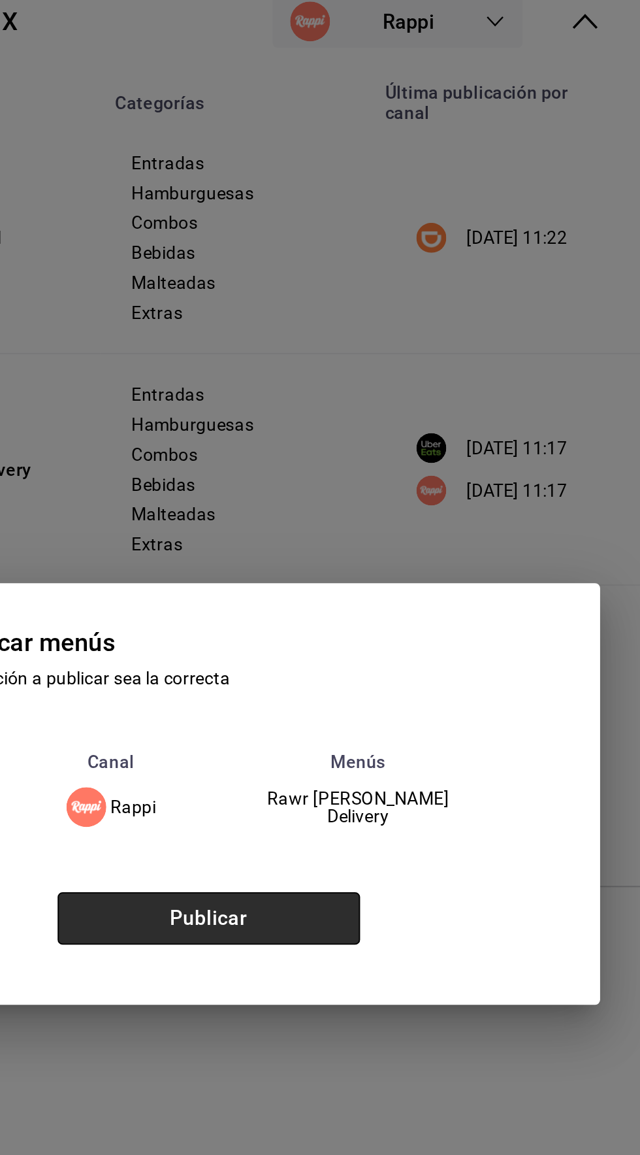
click at [460, 656] on button "Publicar" at bounding box center [415, 642] width 158 height 27
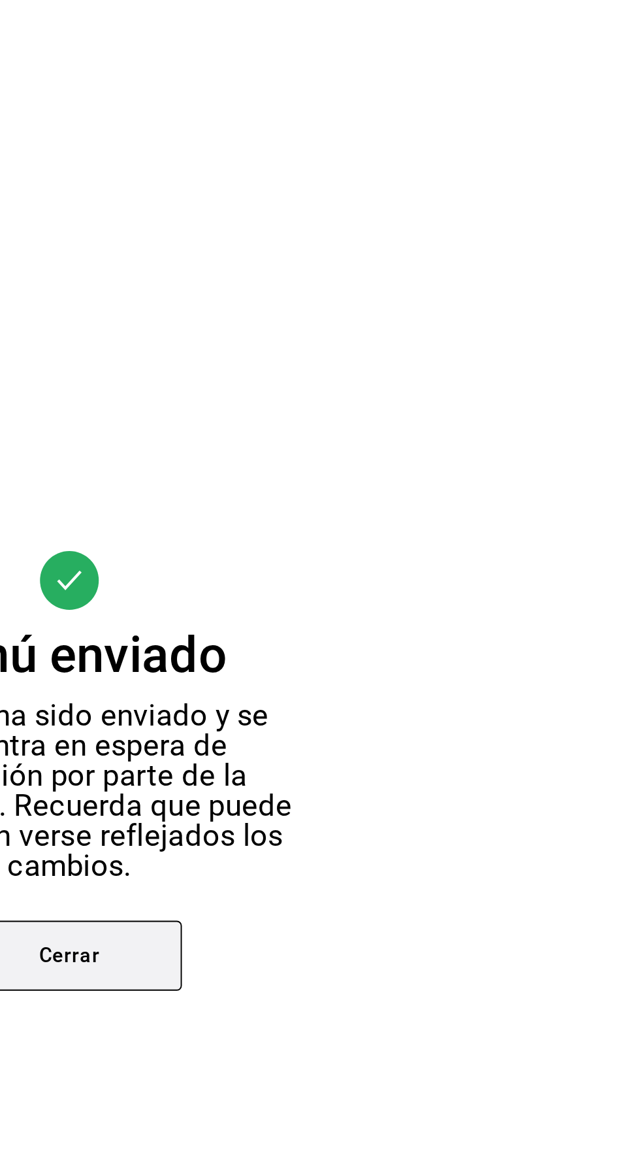
click at [360, 693] on button "Cerrar" at bounding box center [320, 674] width 118 height 37
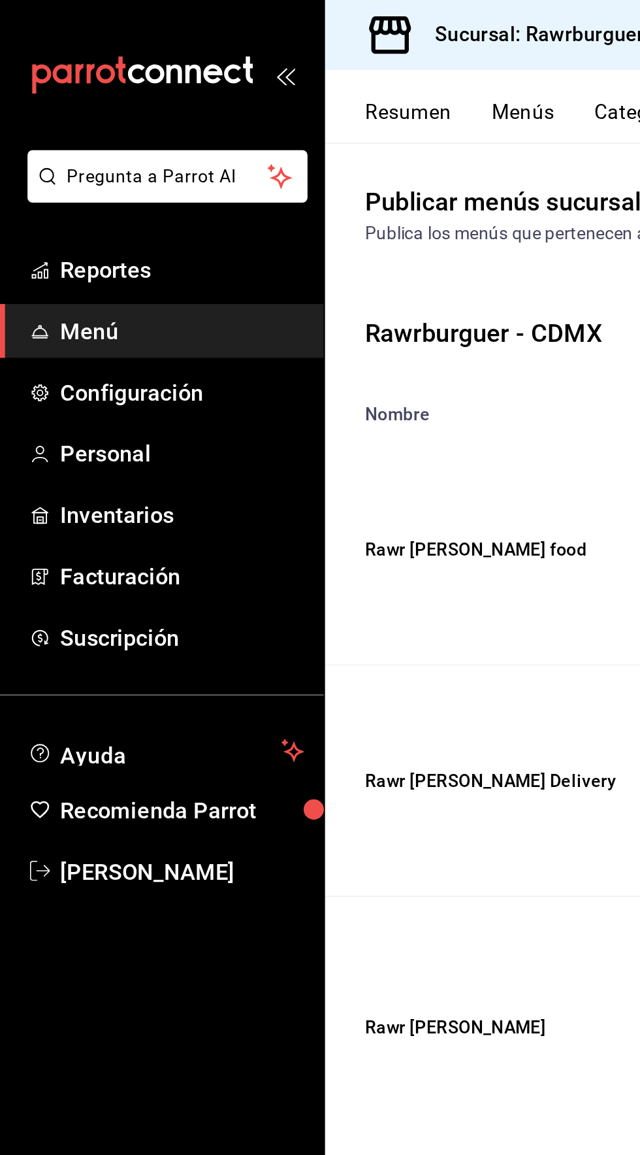
click at [274, 58] on button "Menús" at bounding box center [273, 63] width 33 height 22
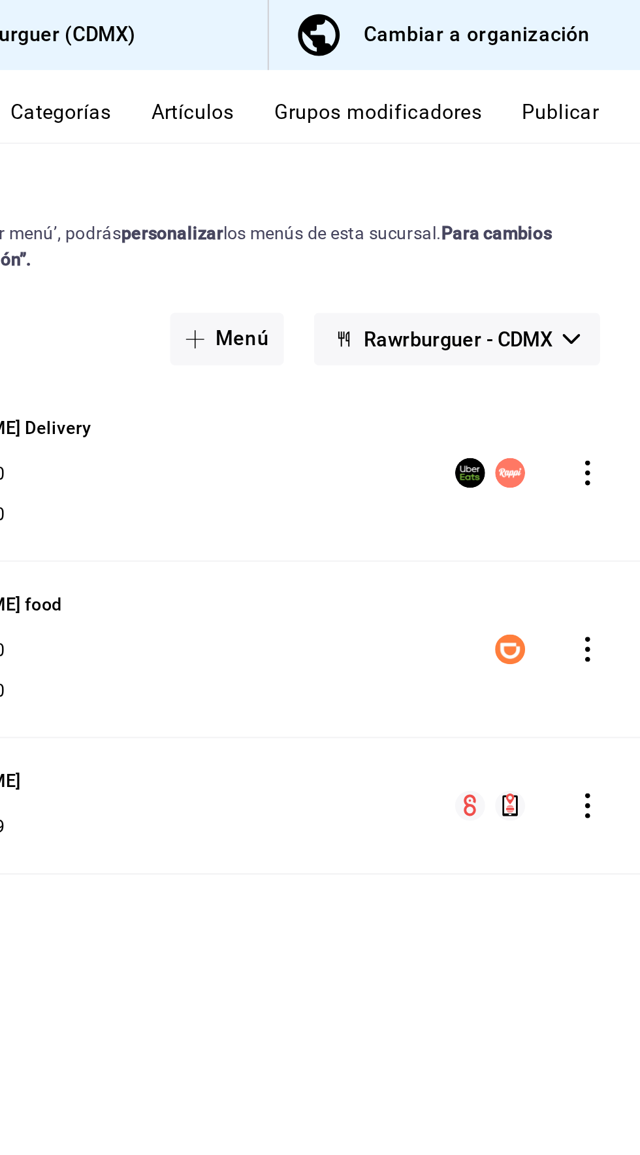
click at [612, 52] on button "Publicar" at bounding box center [598, 63] width 41 height 22
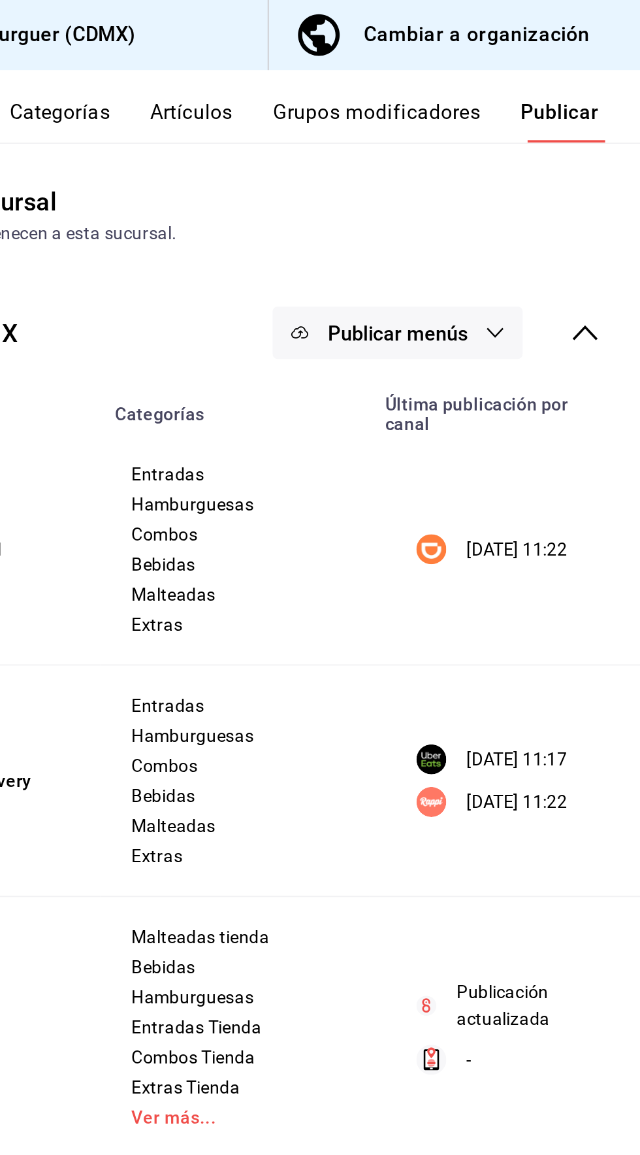
click at [565, 173] on icon "button" at bounding box center [564, 174] width 10 height 10
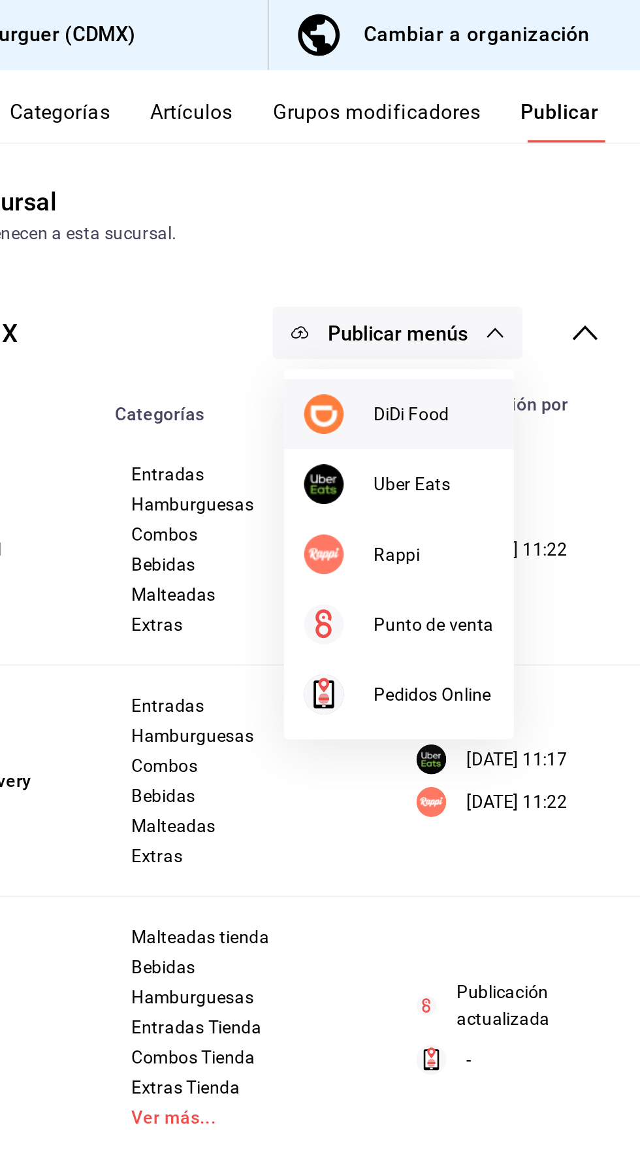
click at [531, 217] on span "DiDi Food" at bounding box center [532, 217] width 63 height 14
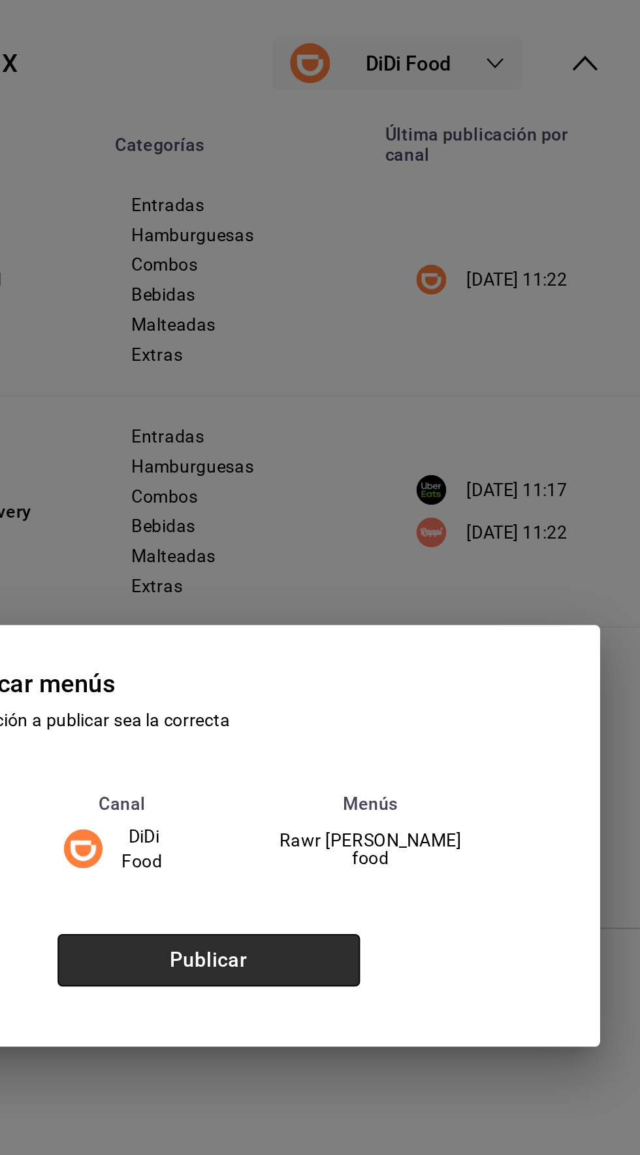
click at [466, 656] on button "Publicar" at bounding box center [415, 642] width 158 height 27
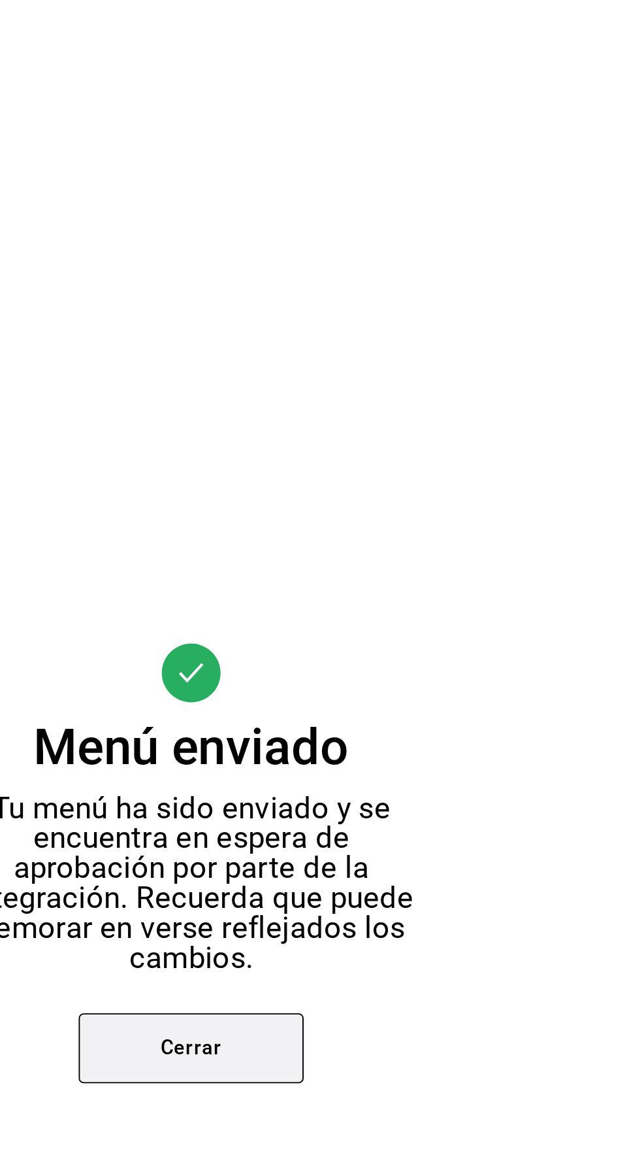
click at [329, 693] on button "Cerrar" at bounding box center [320, 674] width 118 height 37
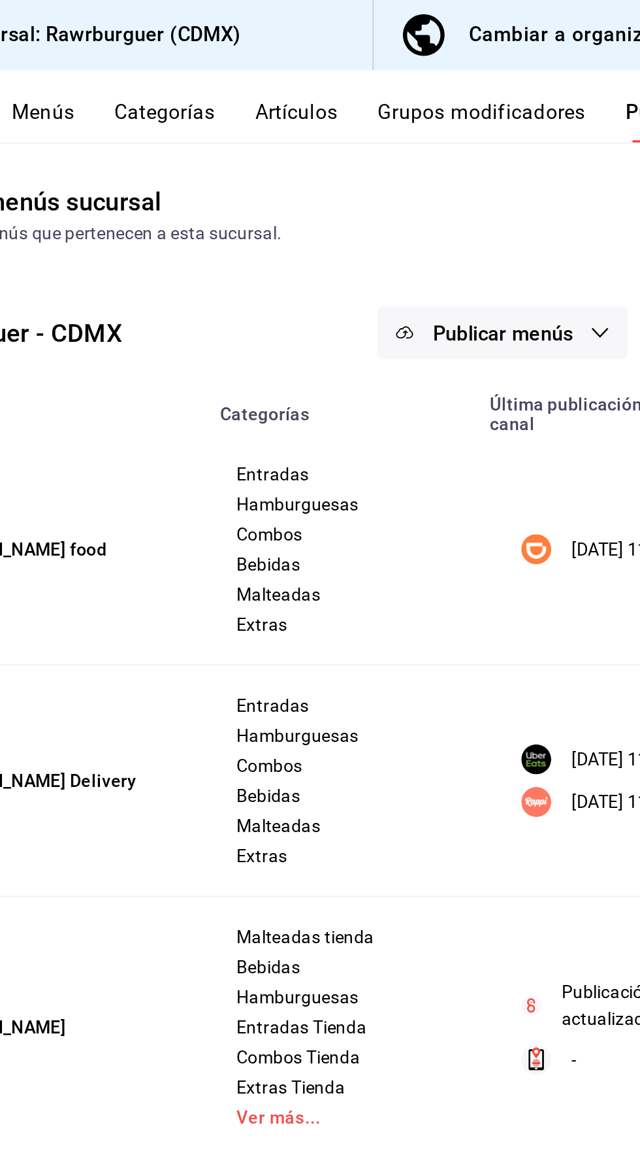
click at [535, 178] on span "Publicar menús" at bounding box center [513, 174] width 73 height 12
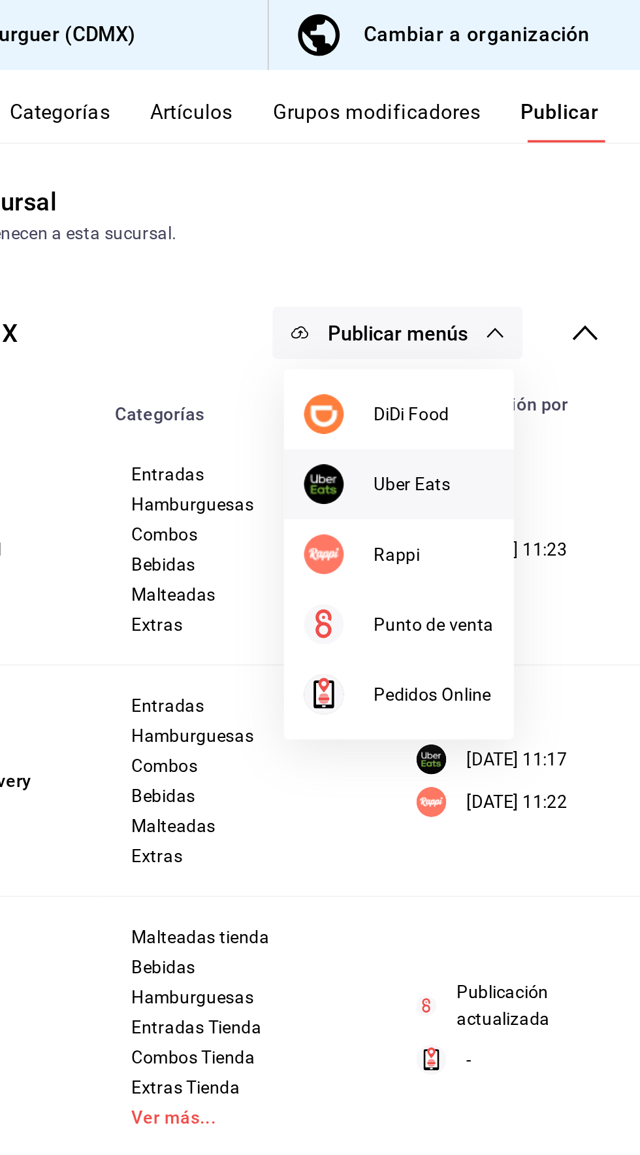
click at [524, 252] on span "Uber Eats" at bounding box center [532, 253] width 63 height 14
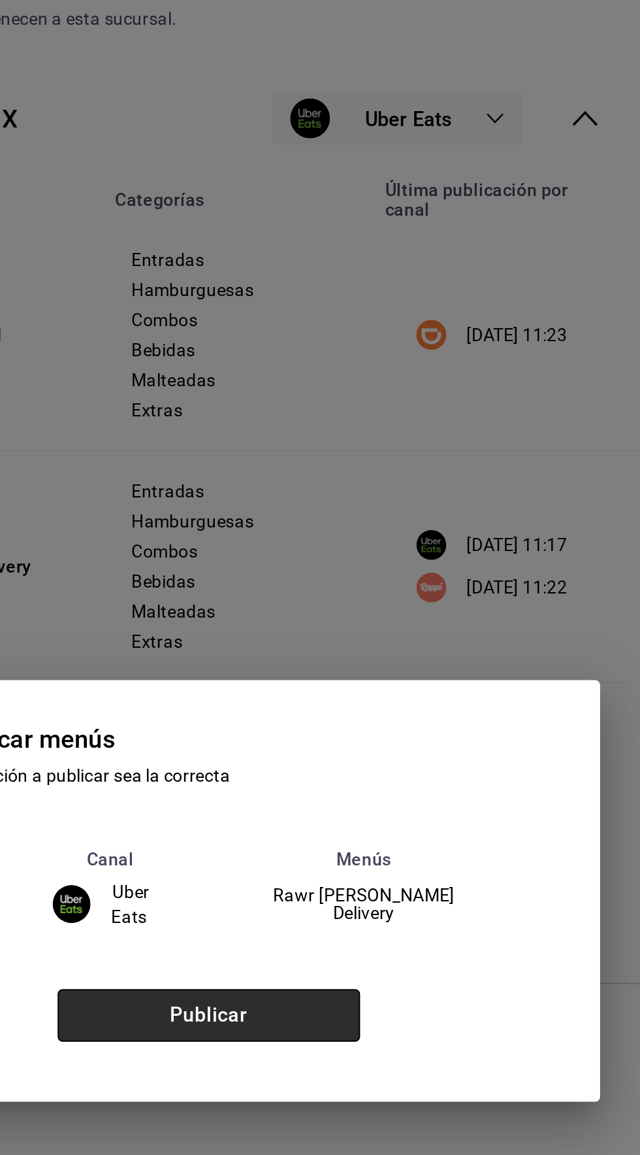
click at [463, 656] on button "Publicar" at bounding box center [415, 642] width 158 height 27
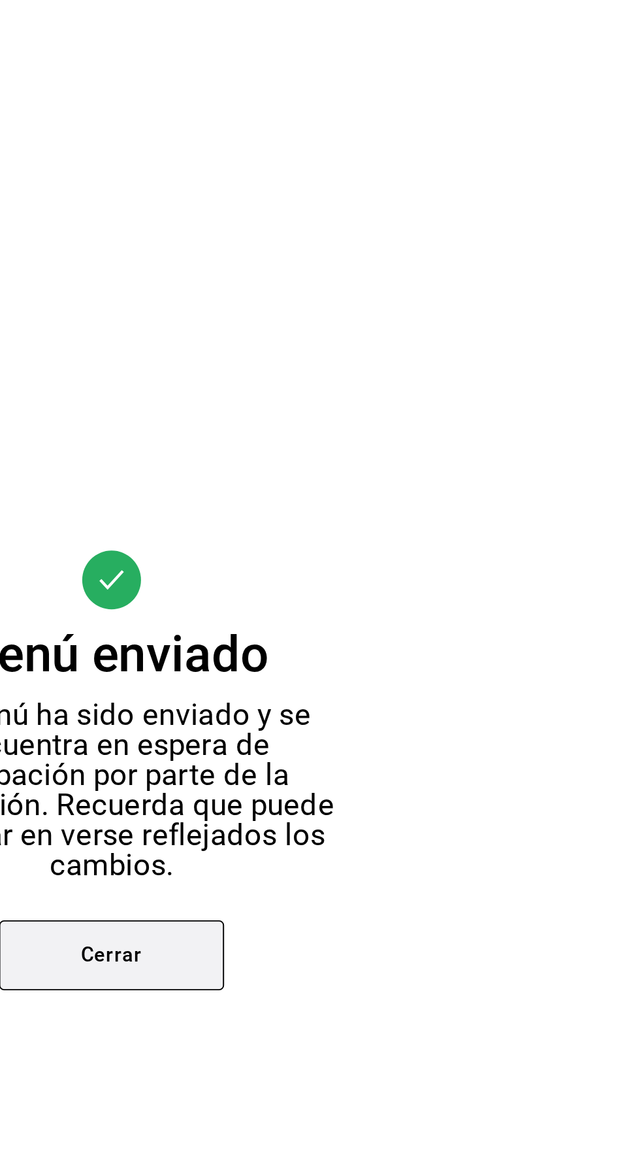
click at [359, 693] on button "Cerrar" at bounding box center [320, 674] width 118 height 37
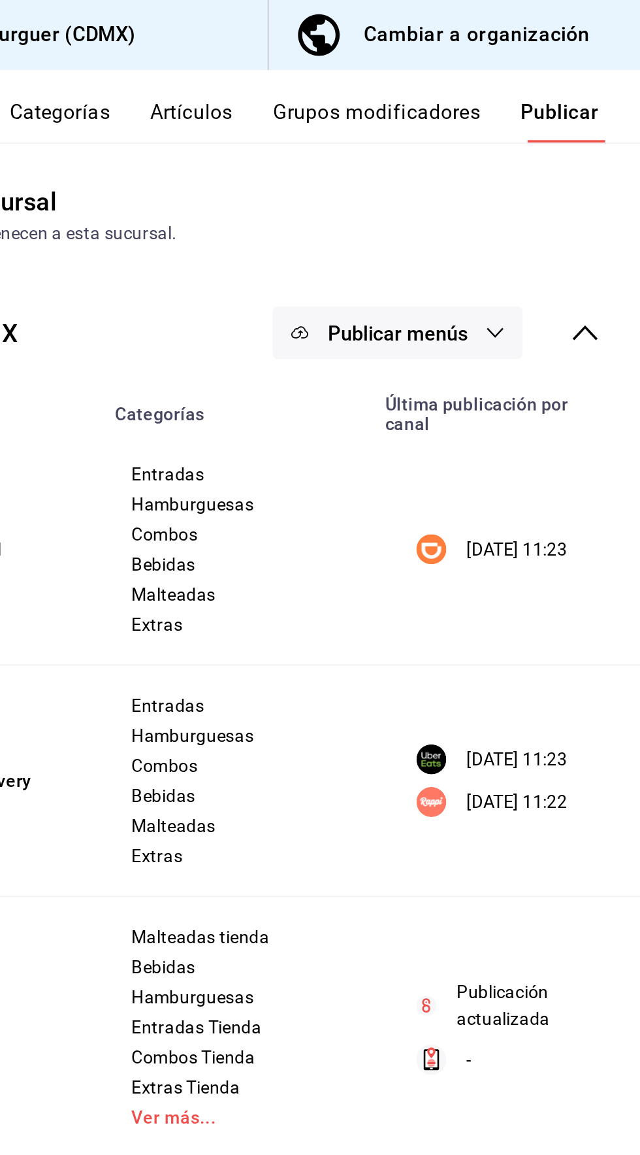
scroll to position [5, 0]
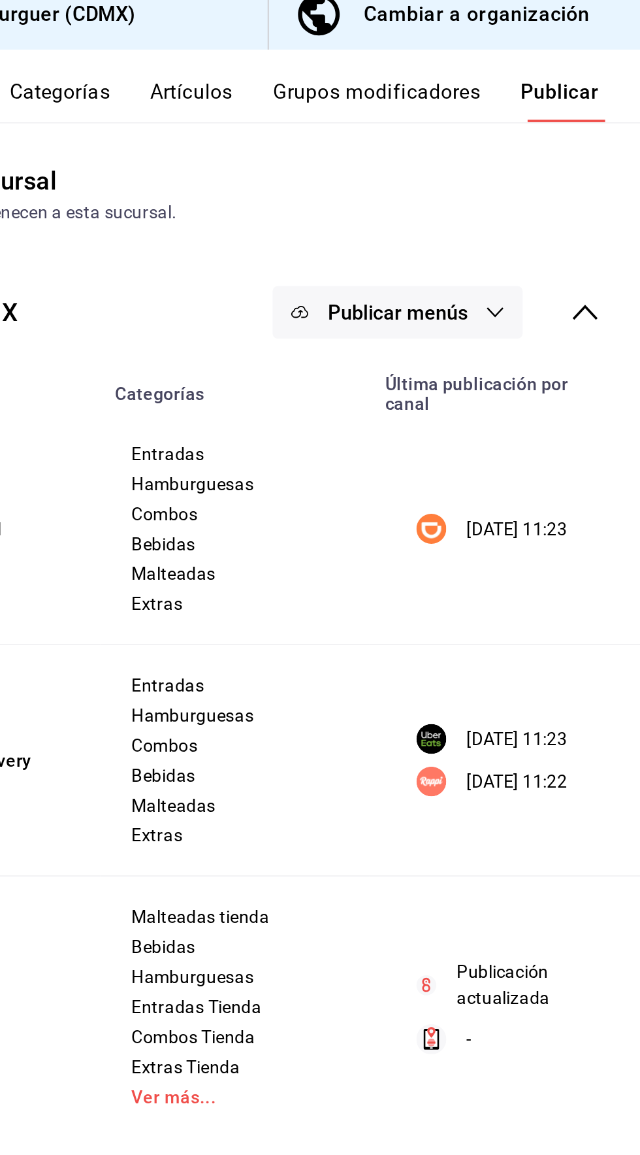
click at [551, 173] on button "Publicar menús" at bounding box center [513, 173] width 131 height 27
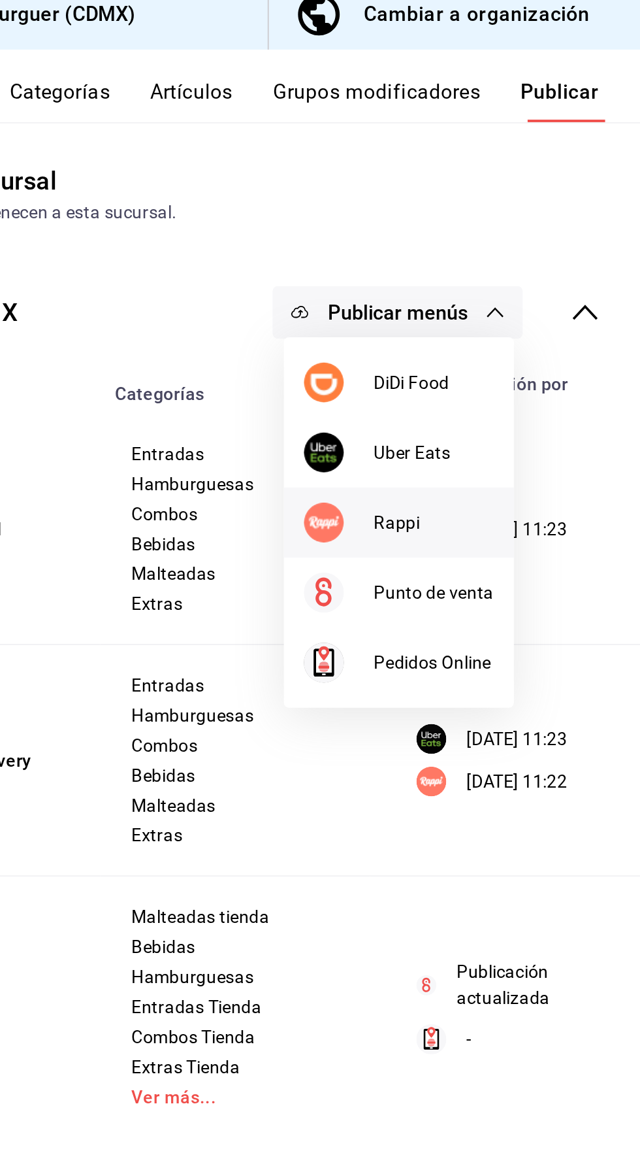
click at [530, 281] on span "Rappi" at bounding box center [532, 284] width 63 height 14
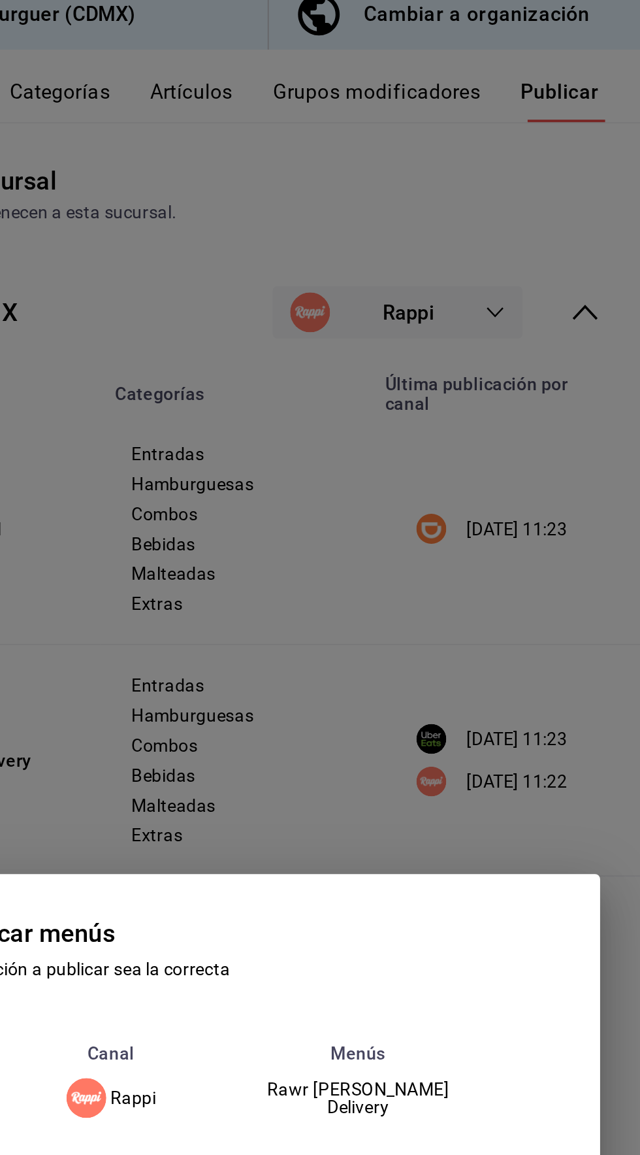
scroll to position [0, 0]
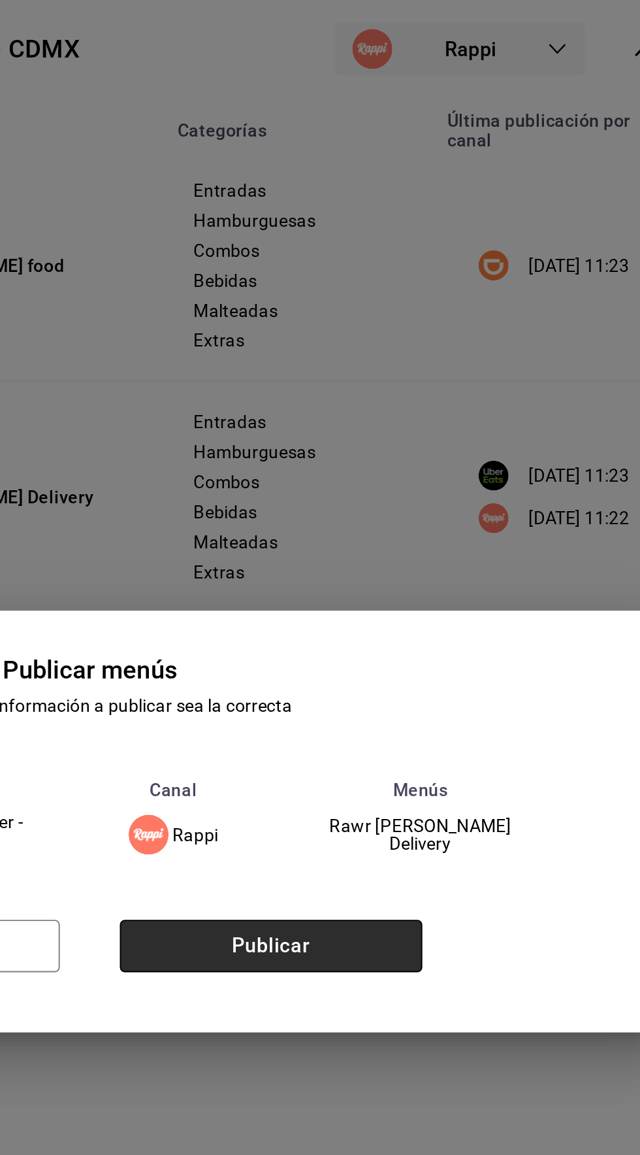
click at [447, 656] on button "Publicar" at bounding box center [415, 642] width 158 height 27
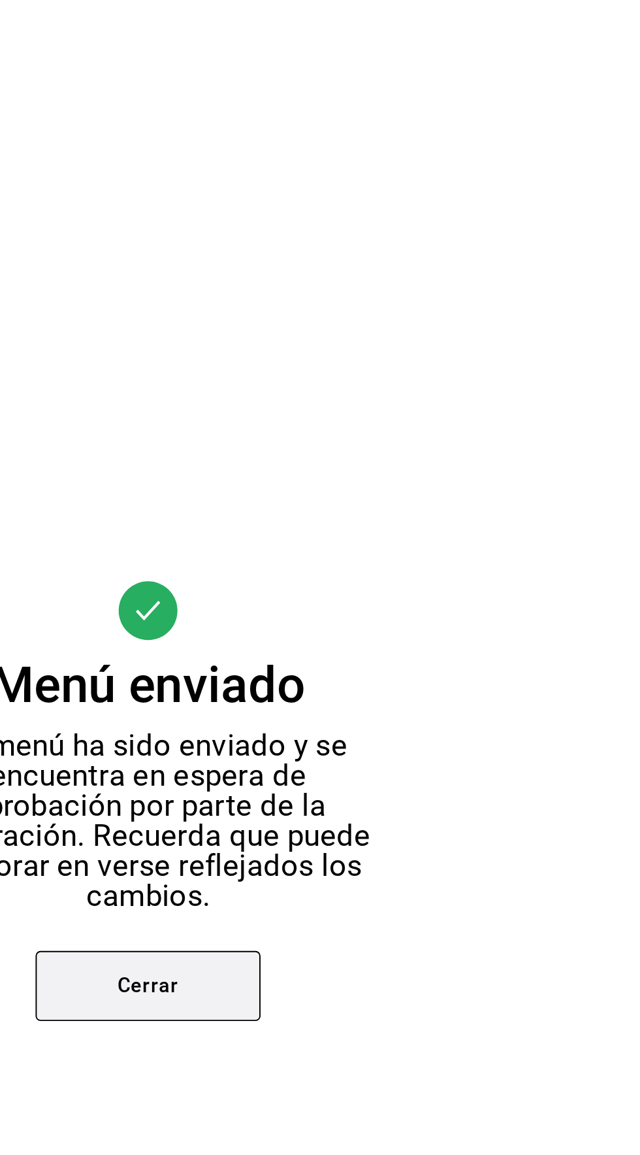
click at [358, 693] on button "Cerrar" at bounding box center [320, 674] width 118 height 37
